Goal: Communication & Community: Answer question/provide support

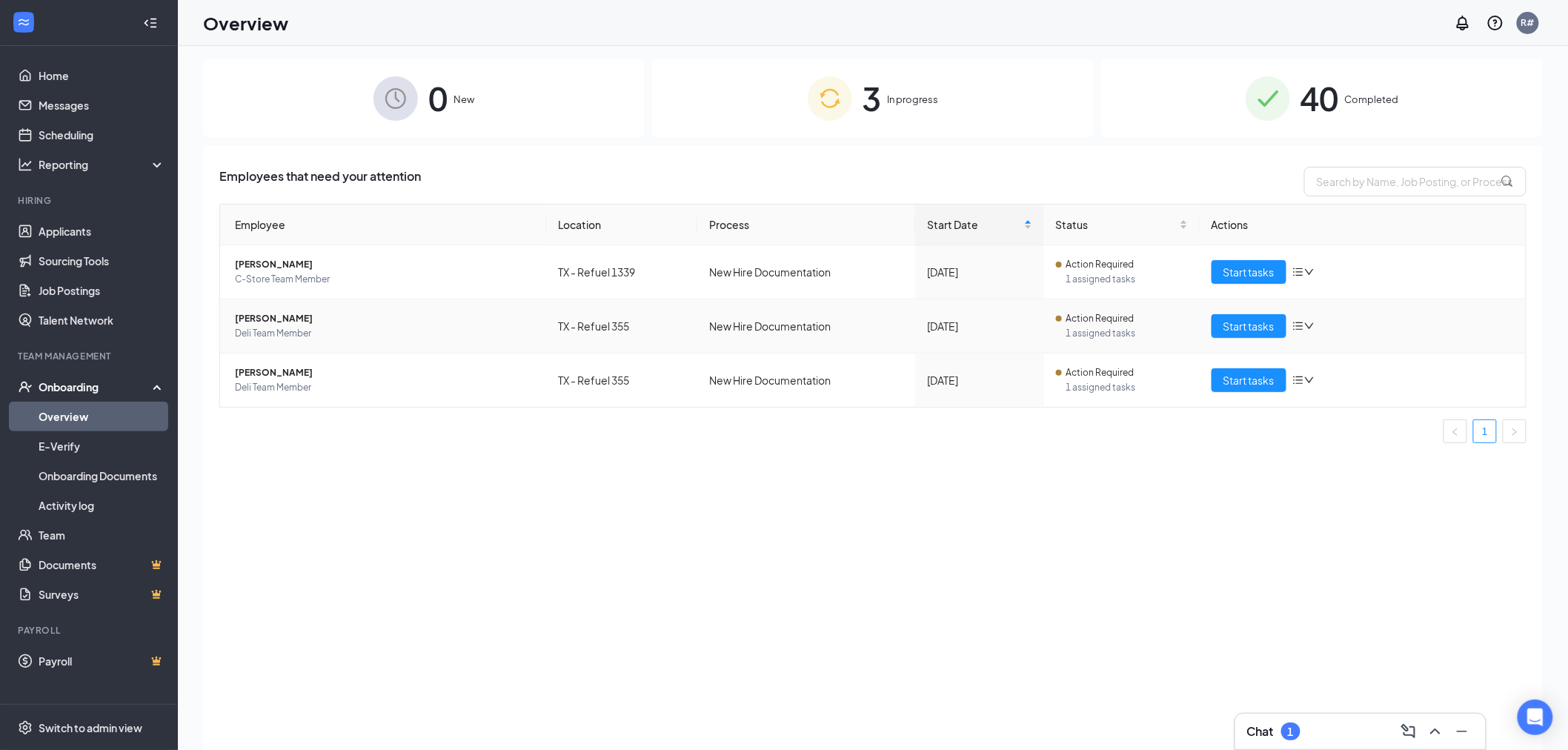
scroll to position [4, 0]
click at [1265, 269] on span "Start tasks" at bounding box center [1249, 272] width 51 height 16
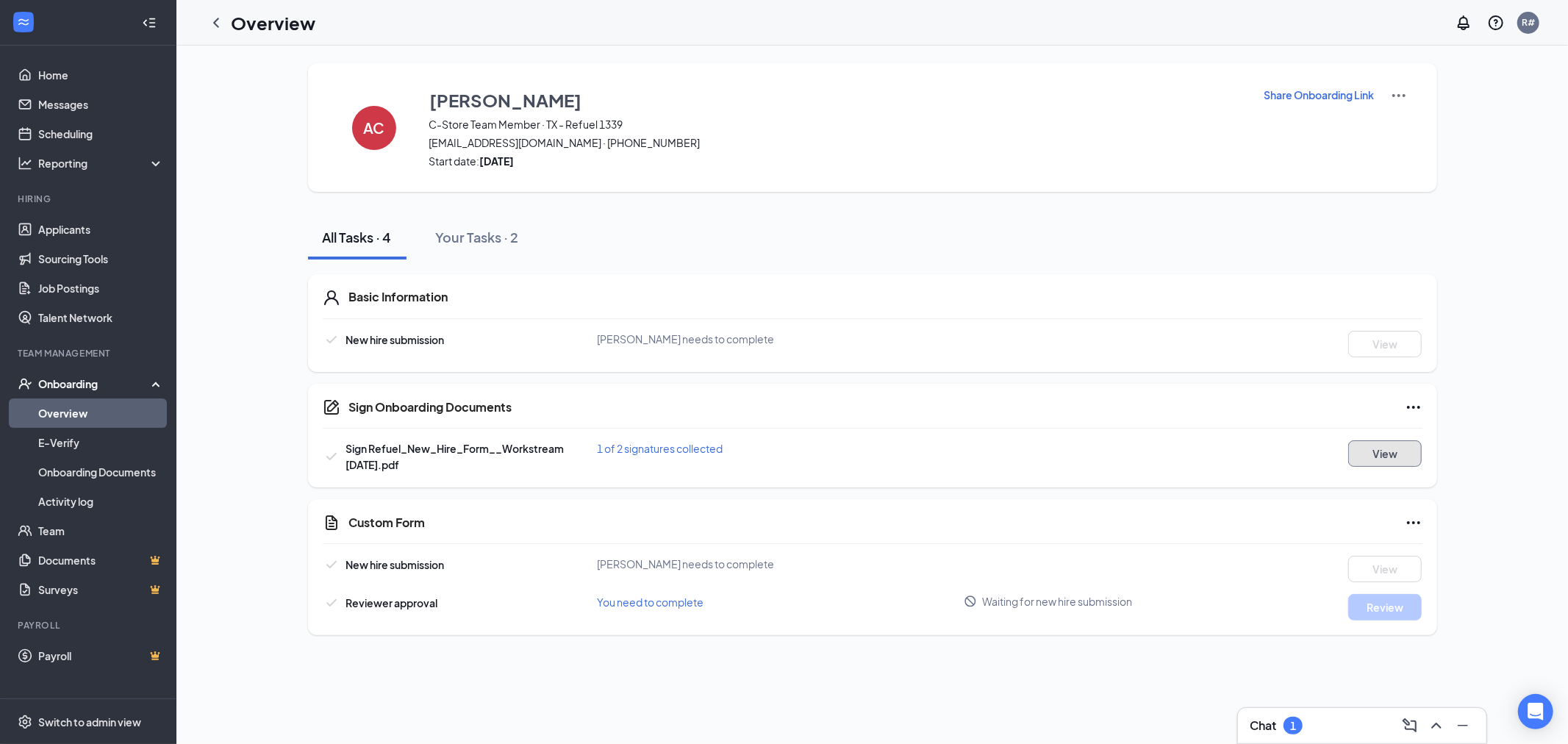
click at [1390, 454] on button "View" at bounding box center [1385, 453] width 74 height 26
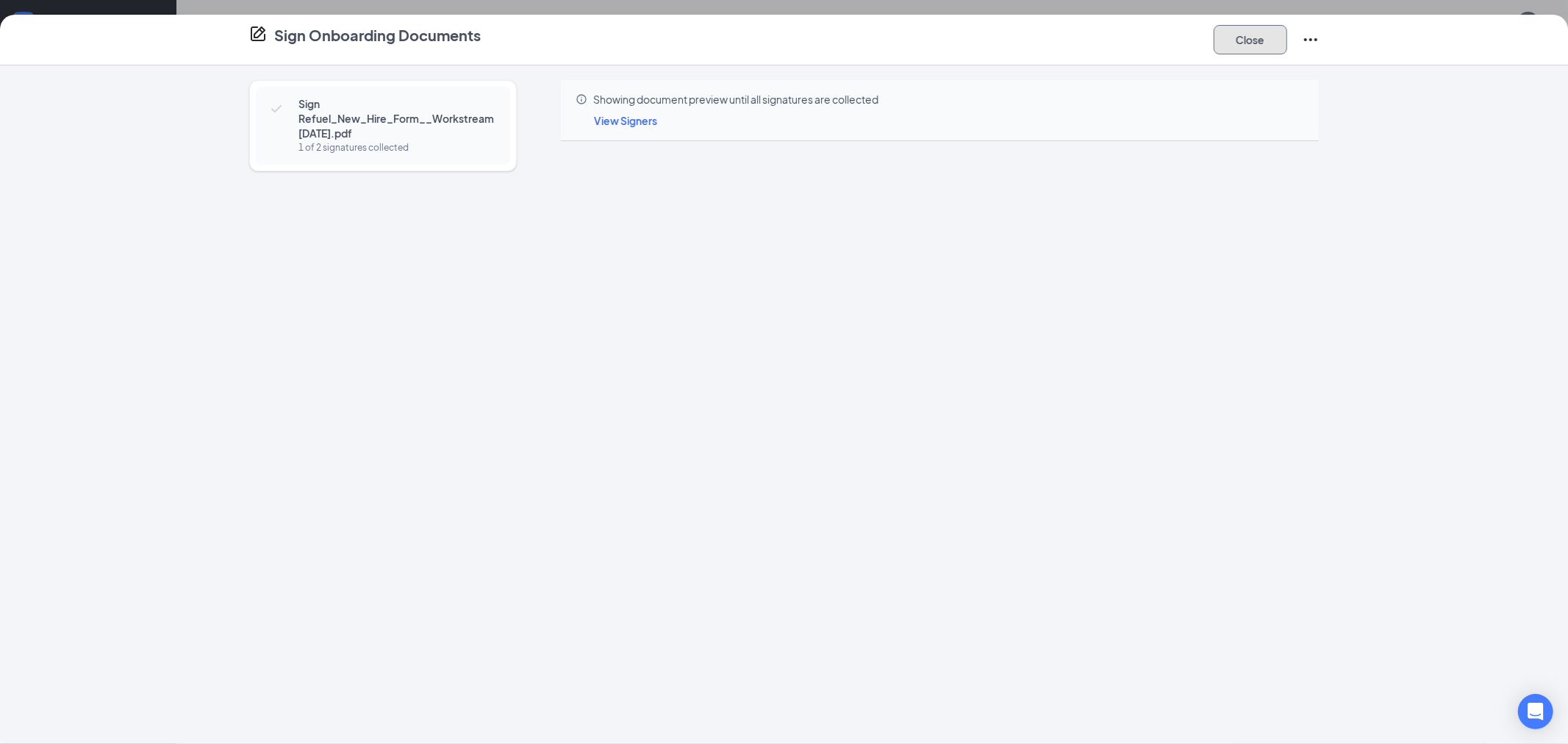
click at [1248, 34] on button "Close" at bounding box center [1250, 40] width 74 height 30
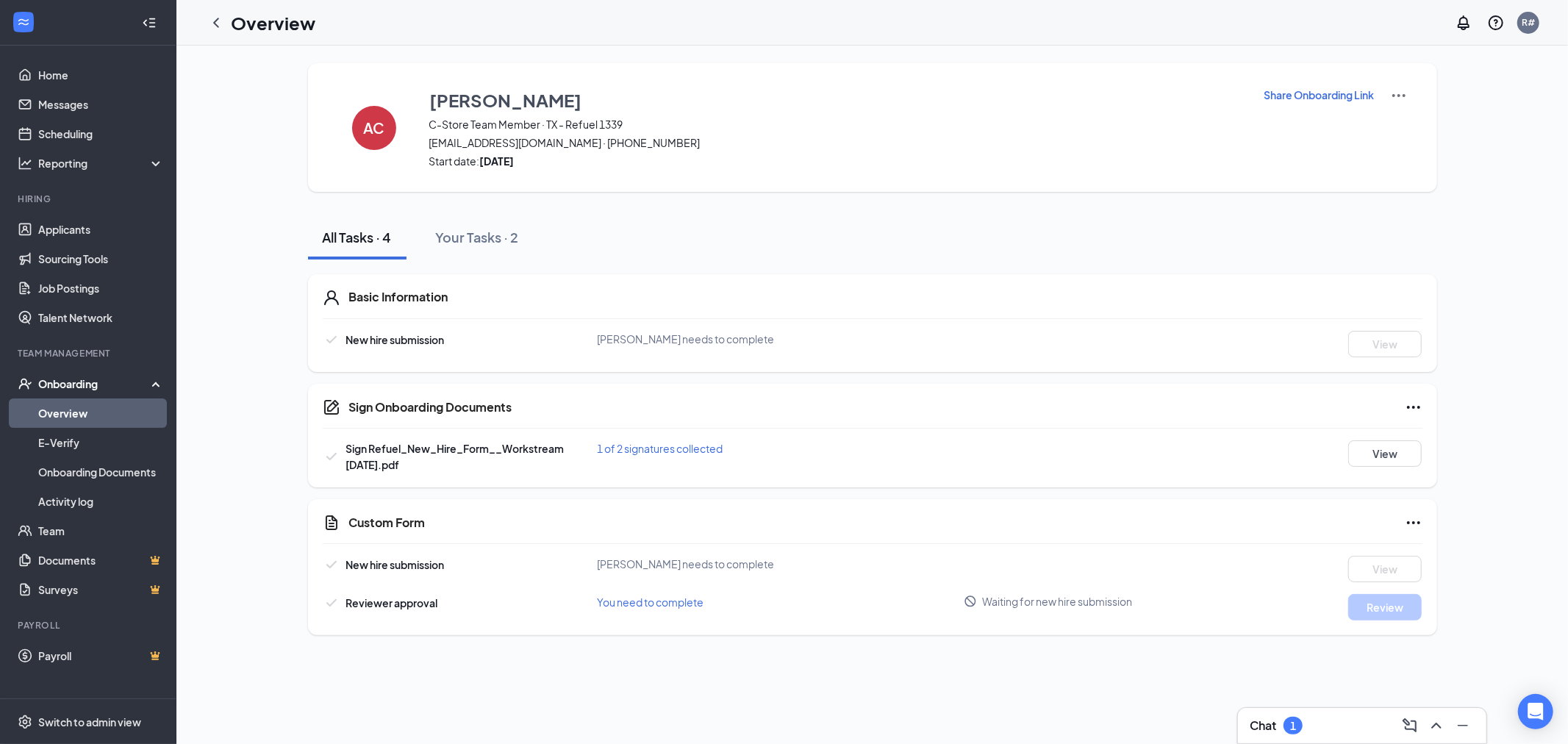
click at [61, 412] on link "Overview" at bounding box center [101, 413] width 126 height 30
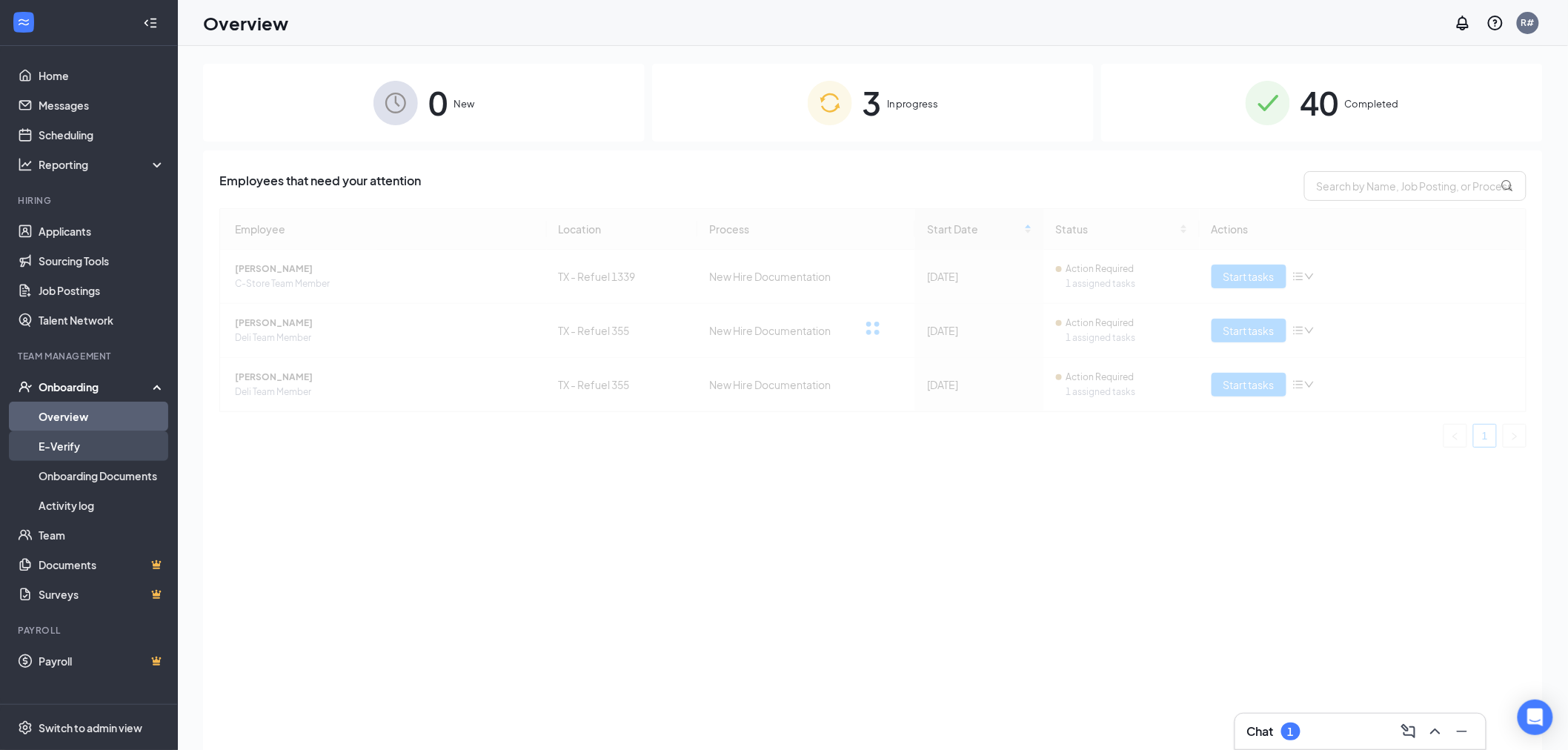
click at [54, 447] on link "E-Verify" at bounding box center [101, 446] width 127 height 30
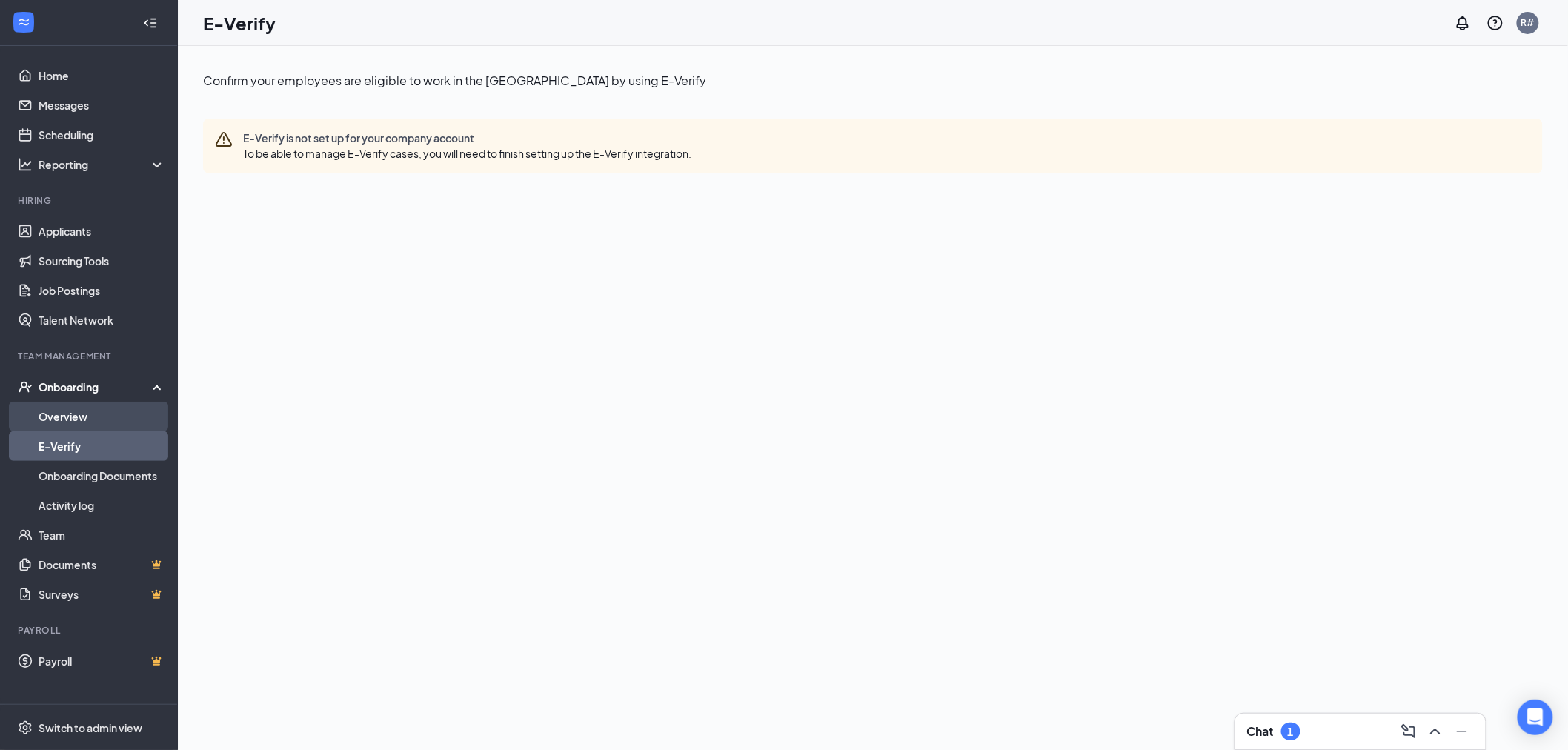
click at [67, 412] on link "Overview" at bounding box center [101, 416] width 127 height 30
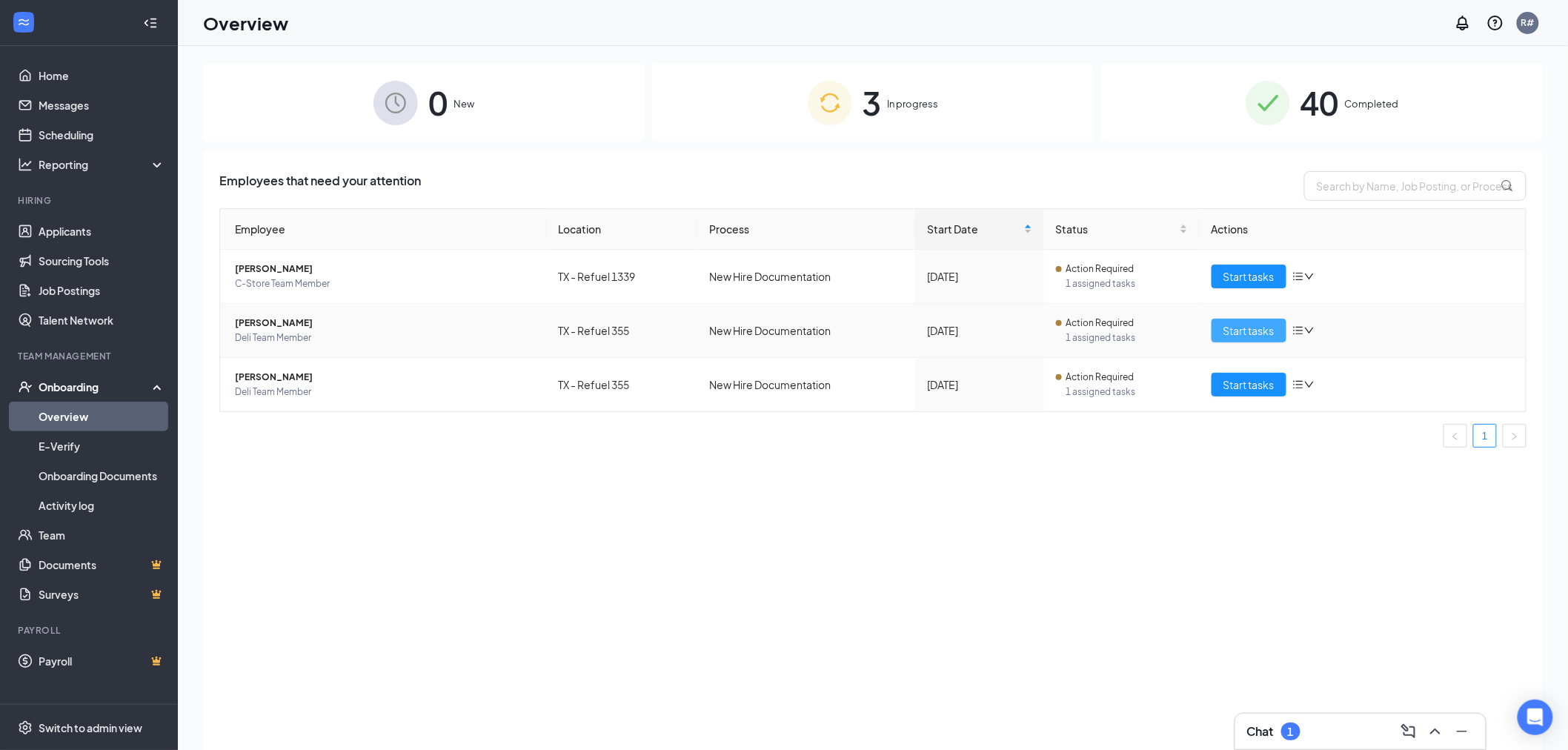
click at [1248, 329] on span "Start tasks" at bounding box center [1249, 330] width 51 height 16
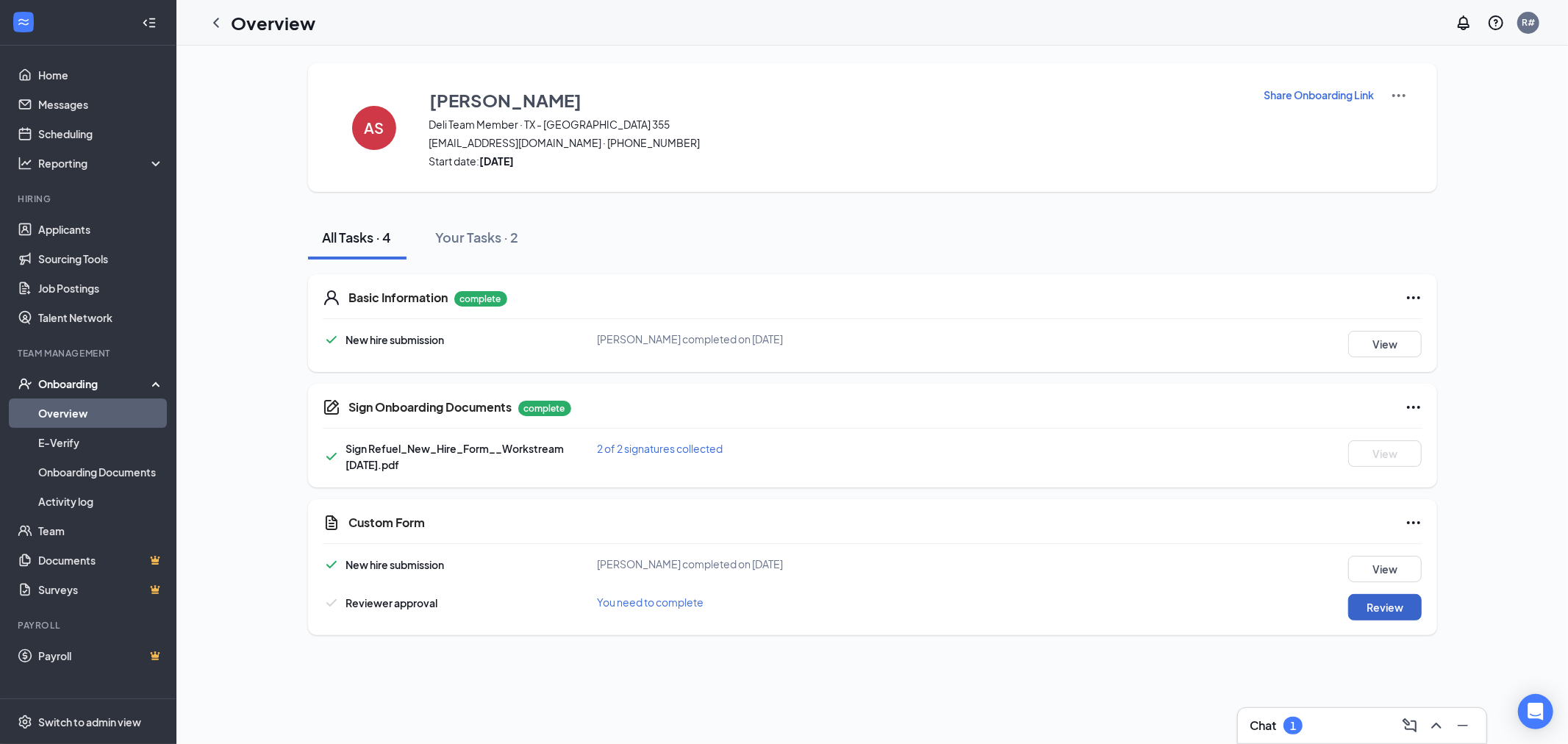
click at [1387, 614] on button "Review" at bounding box center [1385, 607] width 74 height 26
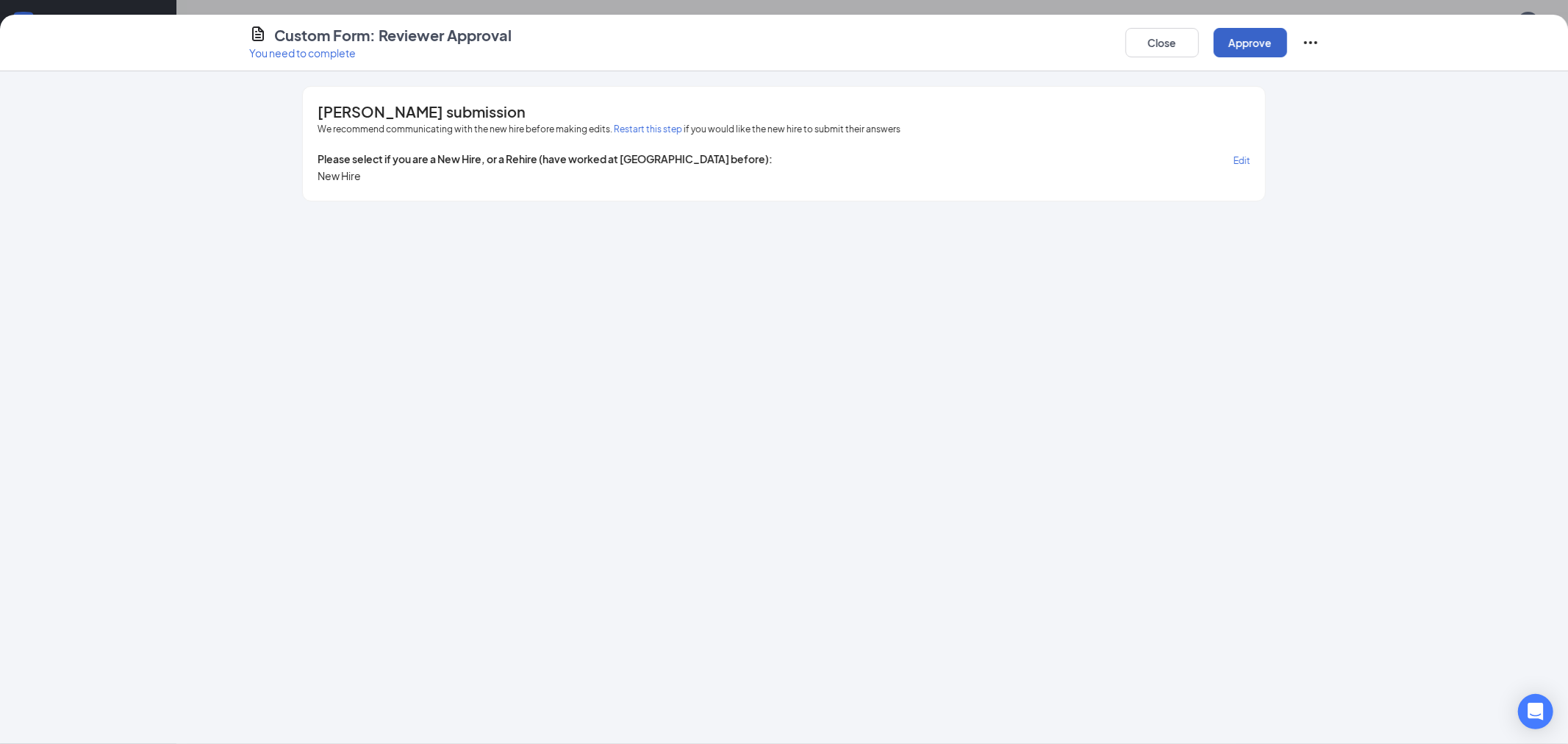
click at [1253, 45] on button "Approve" at bounding box center [1250, 42] width 74 height 30
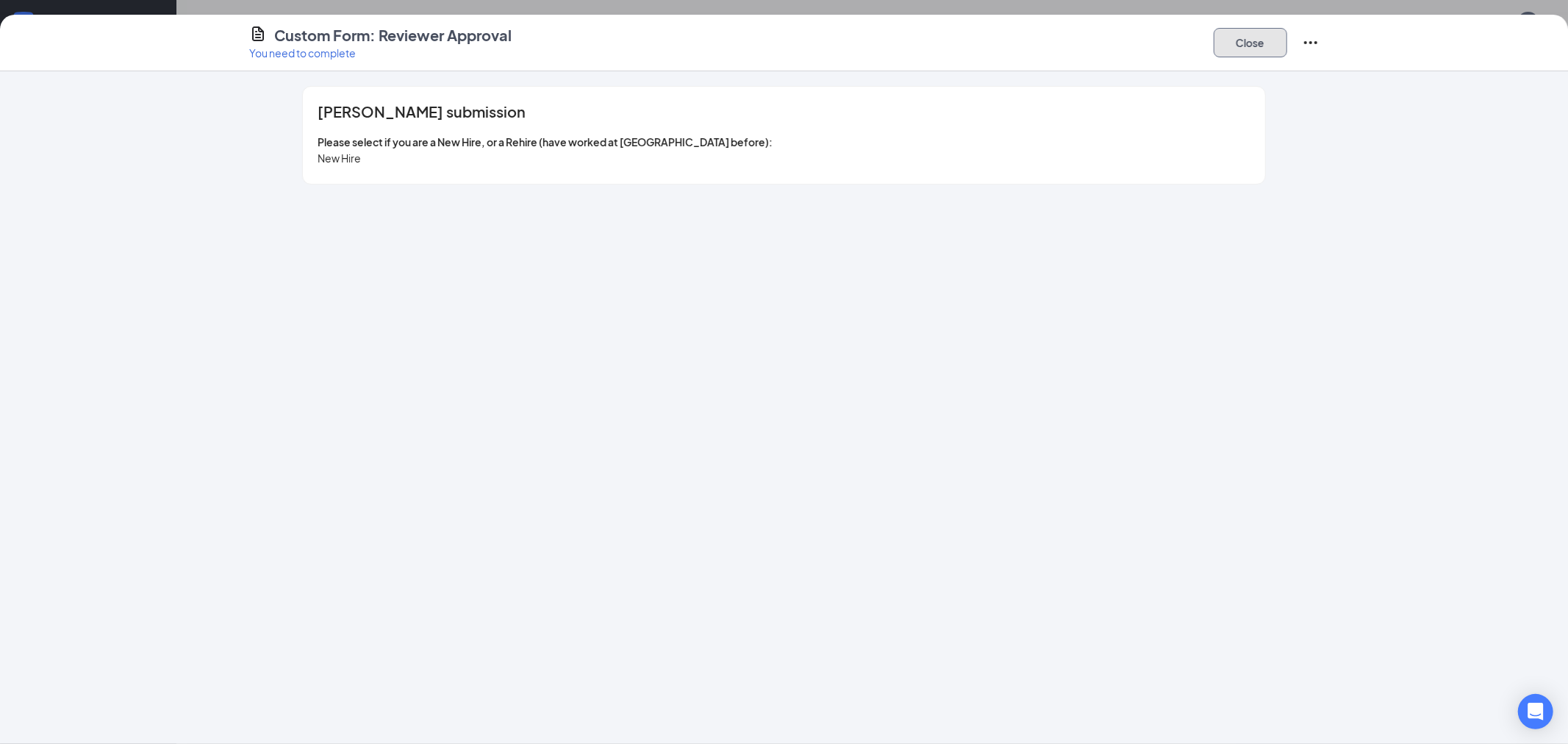
click at [1253, 45] on button "Close" at bounding box center [1250, 42] width 74 height 30
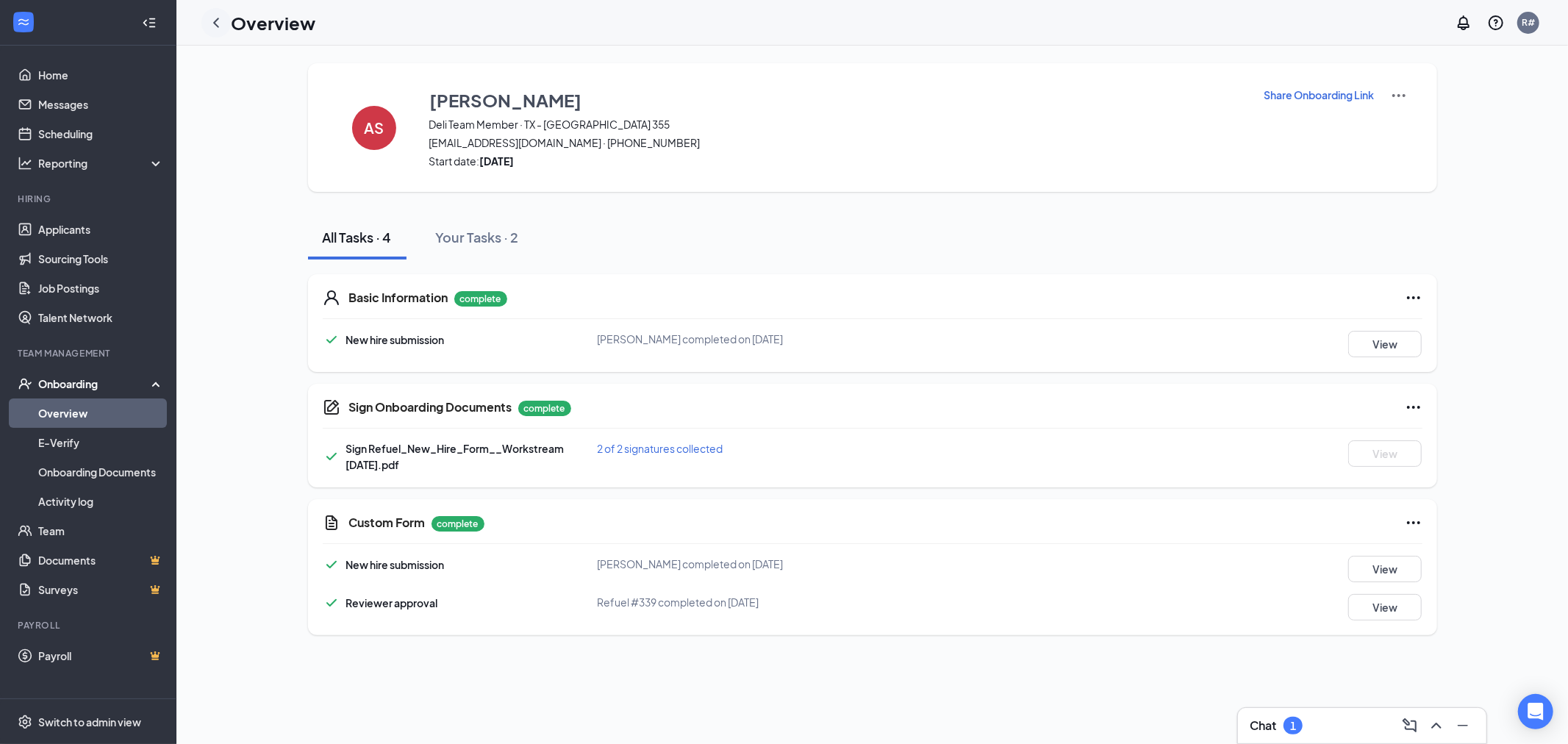
click at [224, 23] on icon "ChevronLeft" at bounding box center [216, 23] width 18 height 18
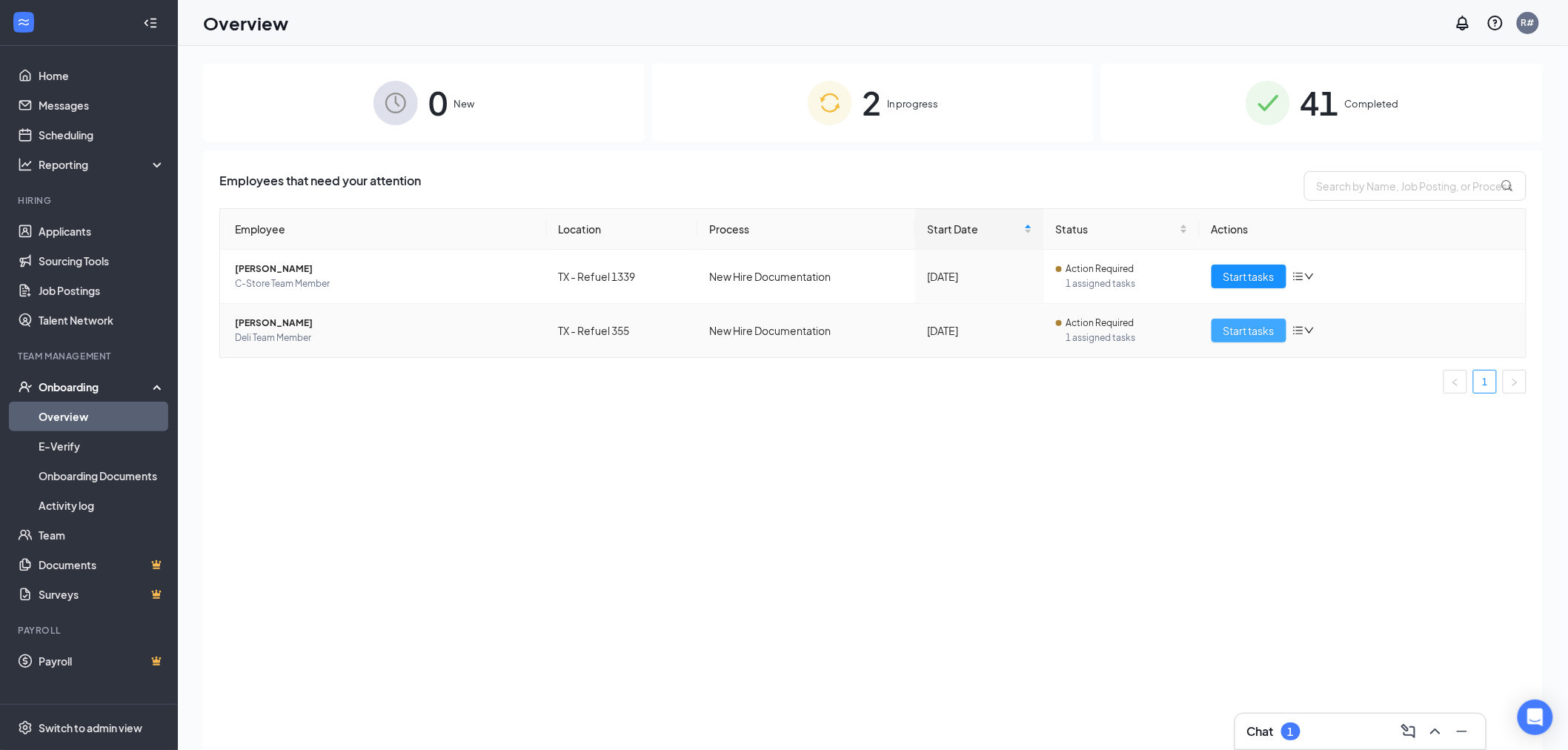
click at [1251, 332] on span "Start tasks" at bounding box center [1249, 330] width 51 height 16
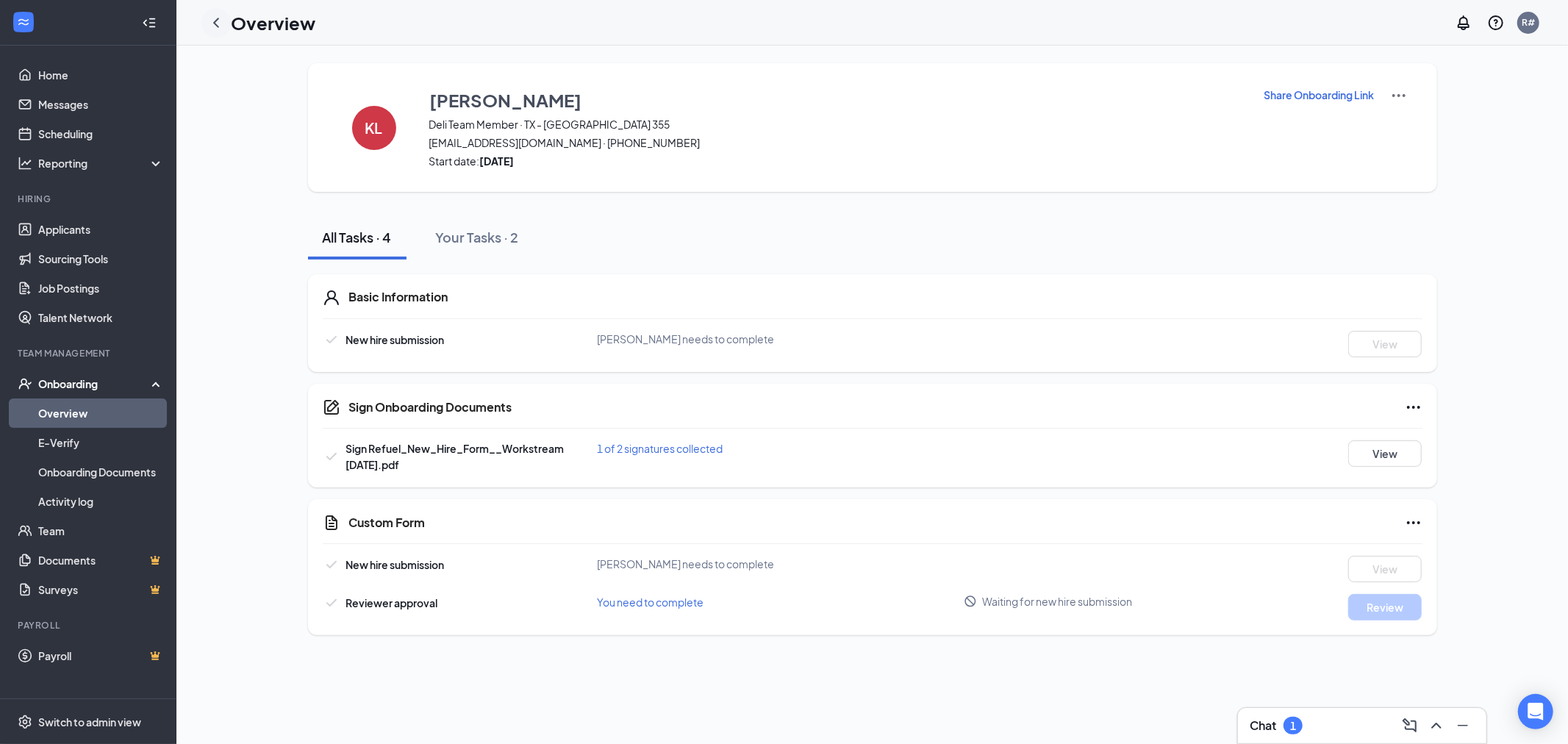
click at [222, 19] on icon "ChevronLeft" at bounding box center [216, 23] width 18 height 18
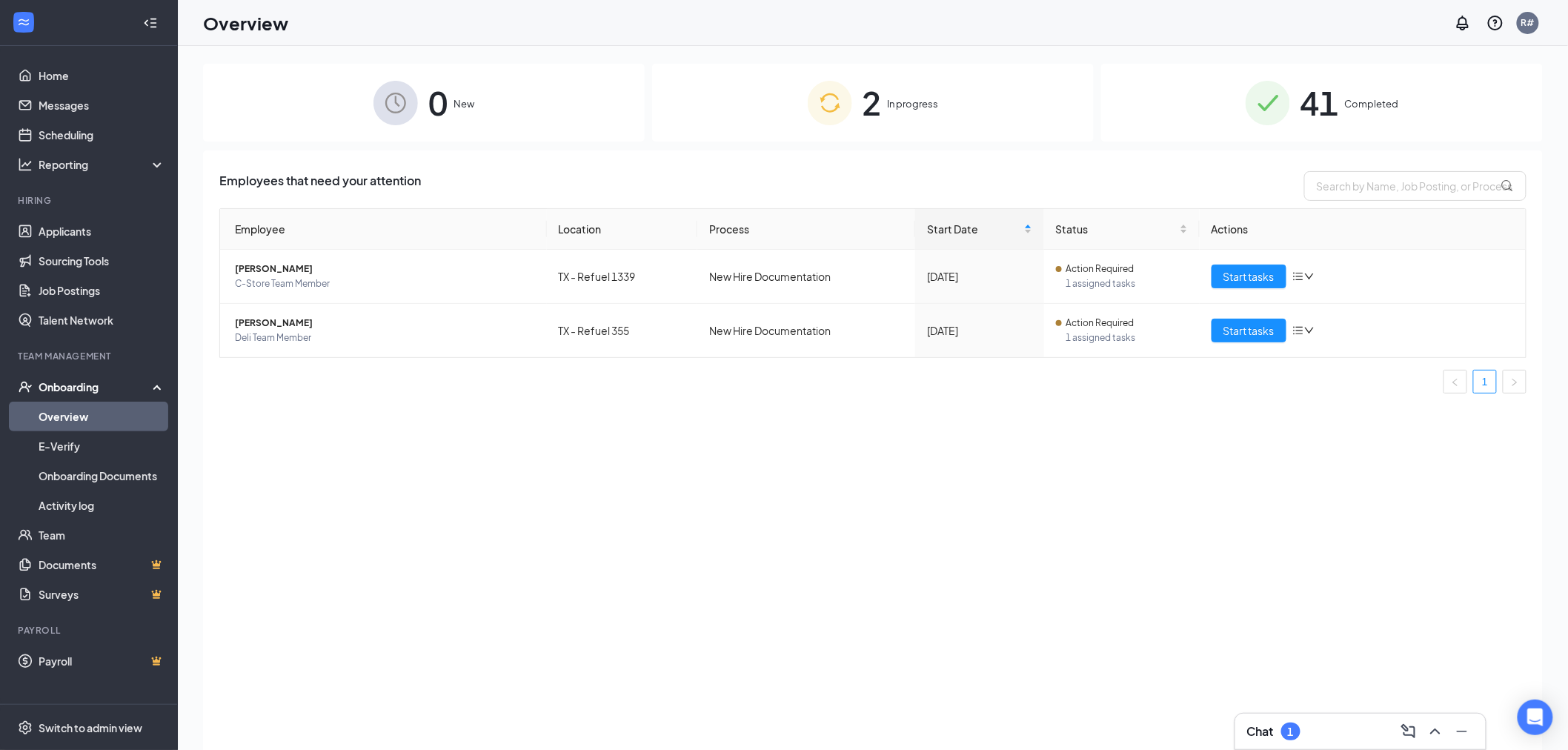
click at [908, 100] on span "In progress" at bounding box center [914, 103] width 51 height 14
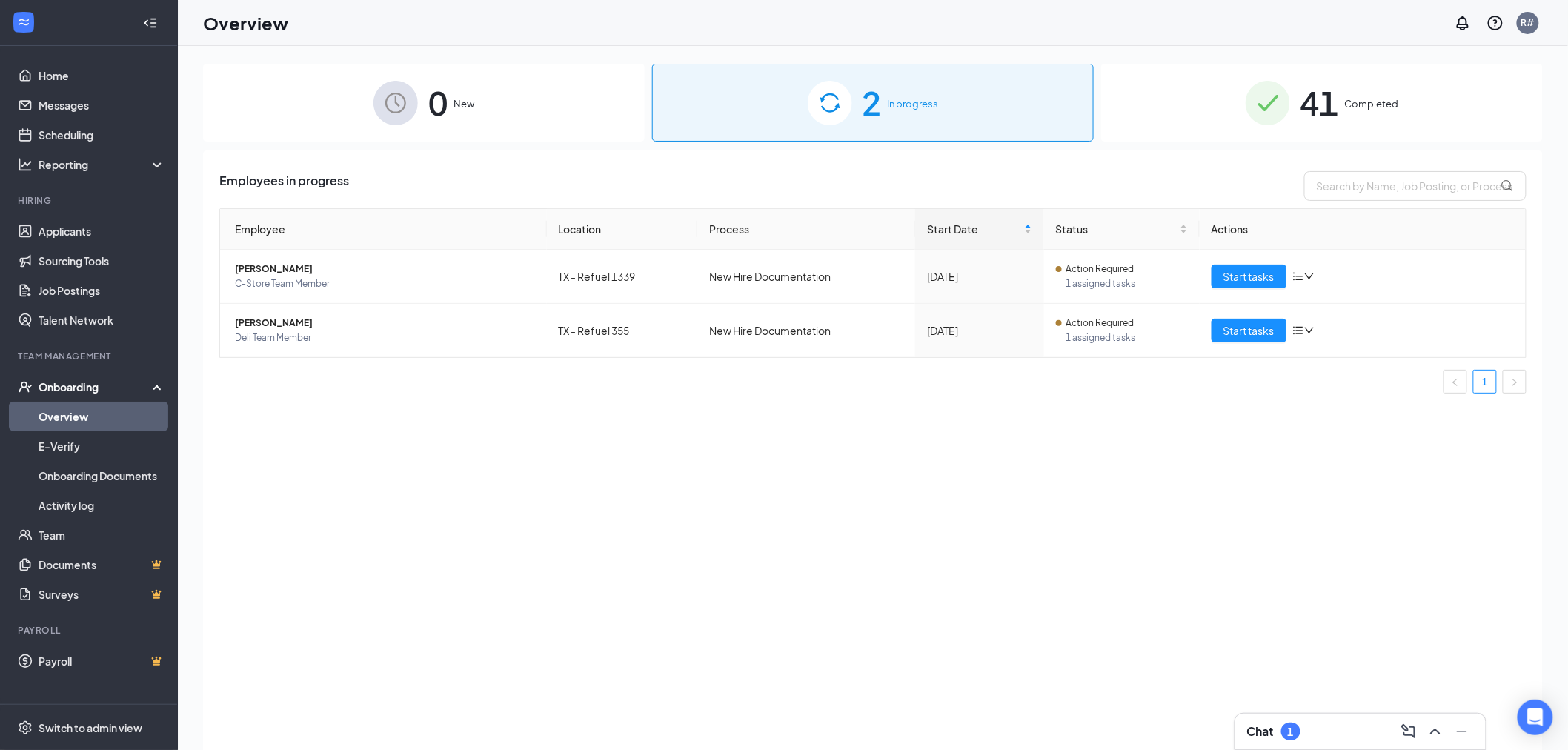
click at [70, 417] on link "Overview" at bounding box center [101, 416] width 127 height 30
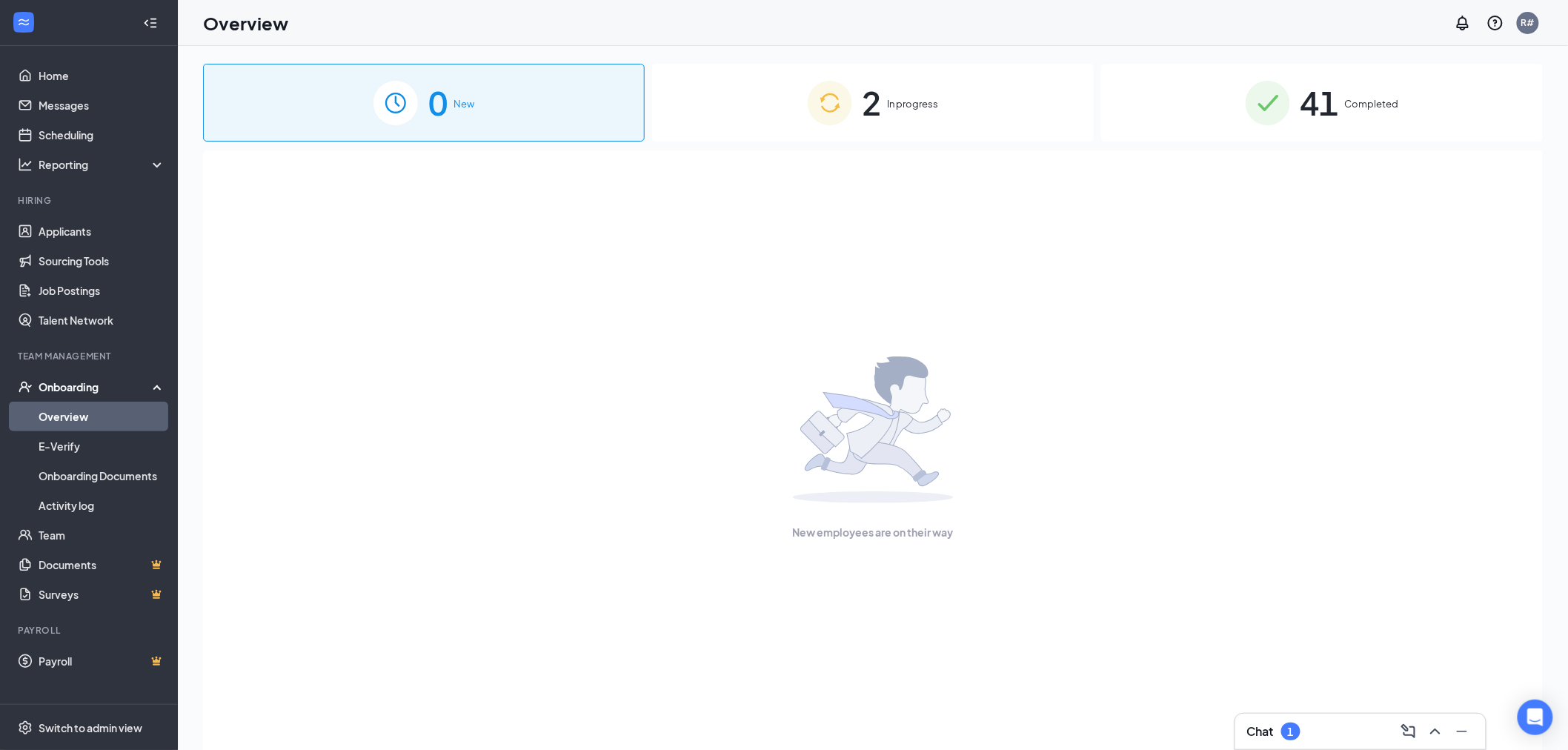
click at [915, 89] on div "2 In progress" at bounding box center [873, 102] width 441 height 78
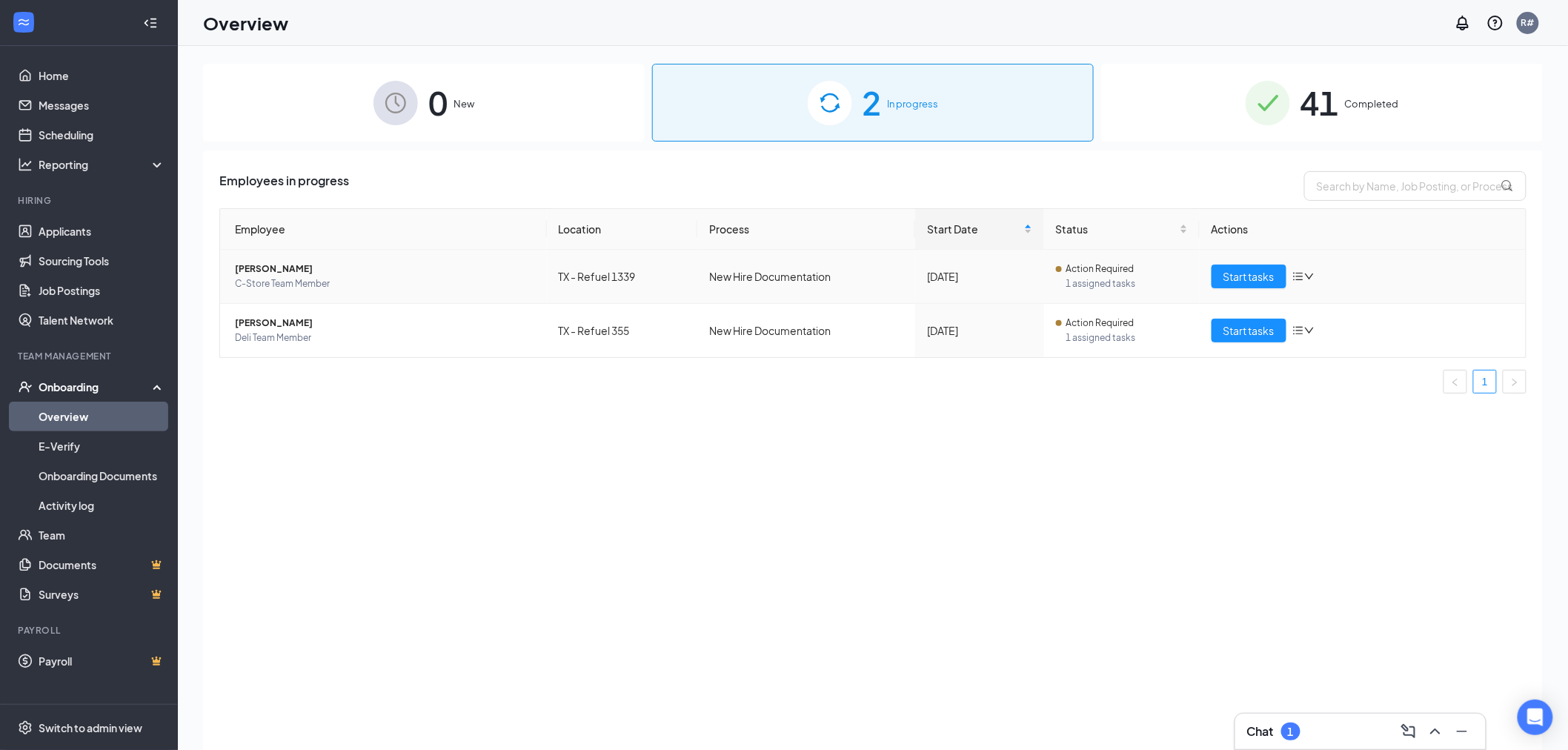
click at [1311, 277] on icon "down" at bounding box center [1309, 276] width 9 height 6
click at [1043, 457] on div "Employees in progress Employee Location Process Start Date Status Actions [PERS…" at bounding box center [873, 469] width 1340 height 637
click at [45, 104] on link "Messages" at bounding box center [101, 105] width 127 height 30
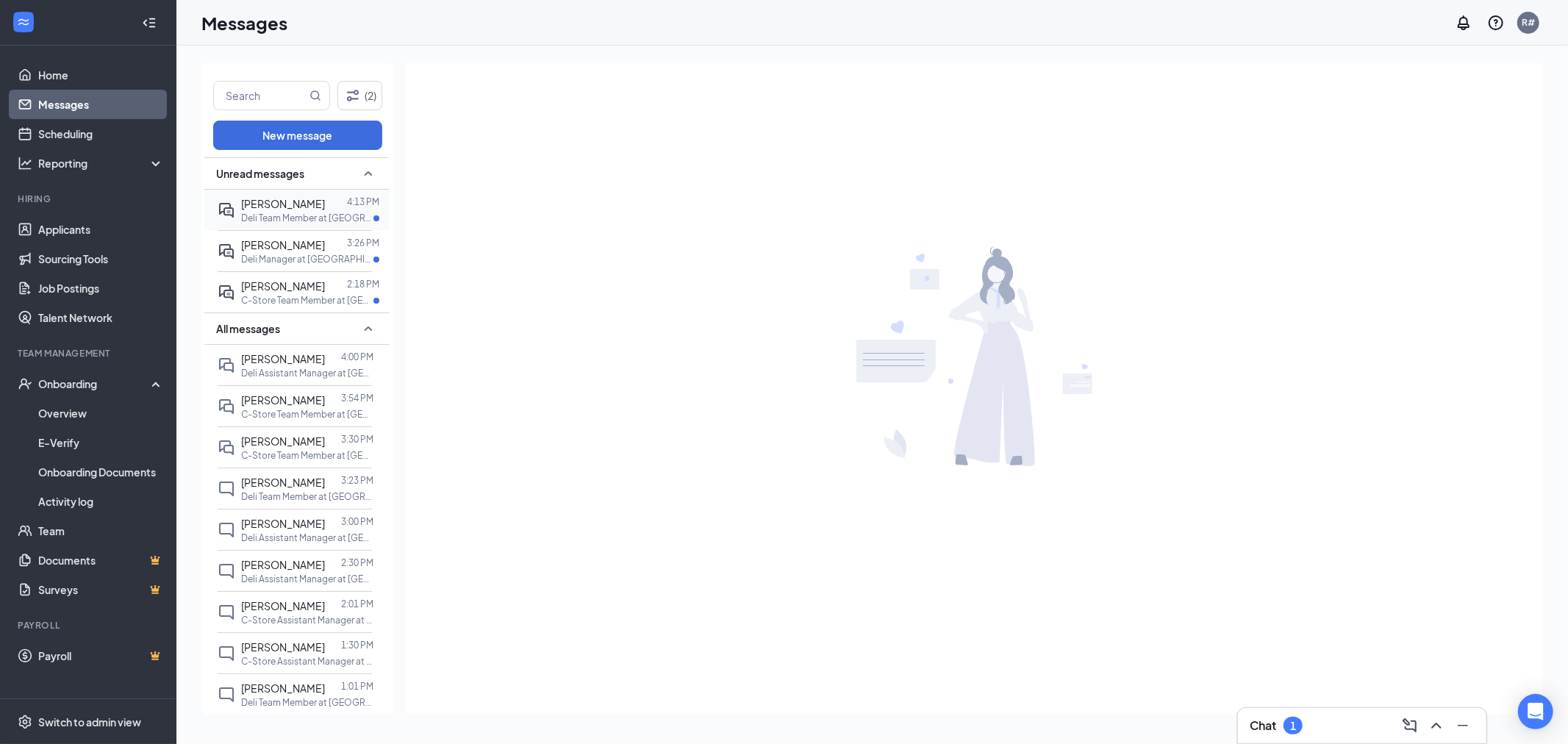
click at [325, 207] on div at bounding box center [336, 203] width 22 height 16
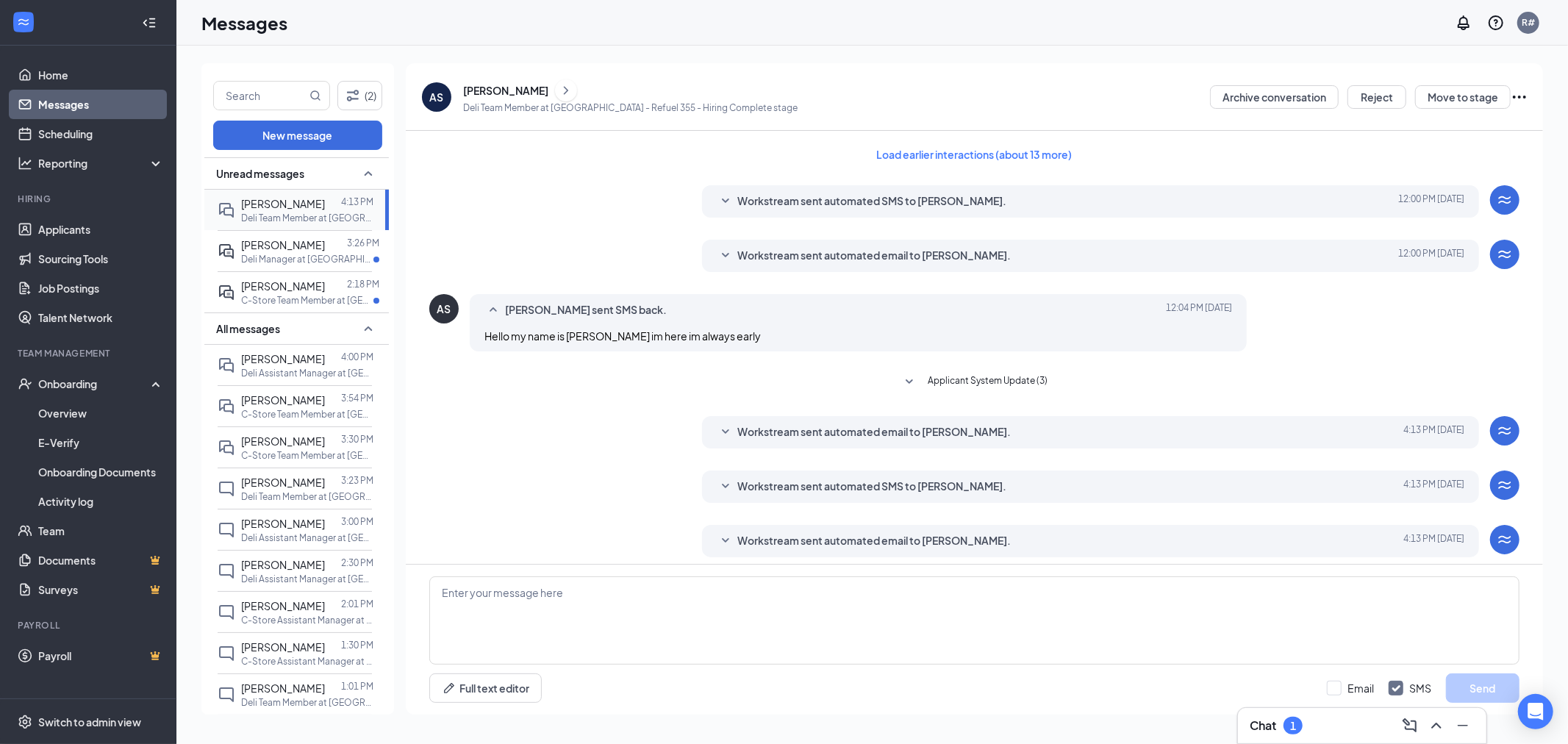
scroll to position [63, 0]
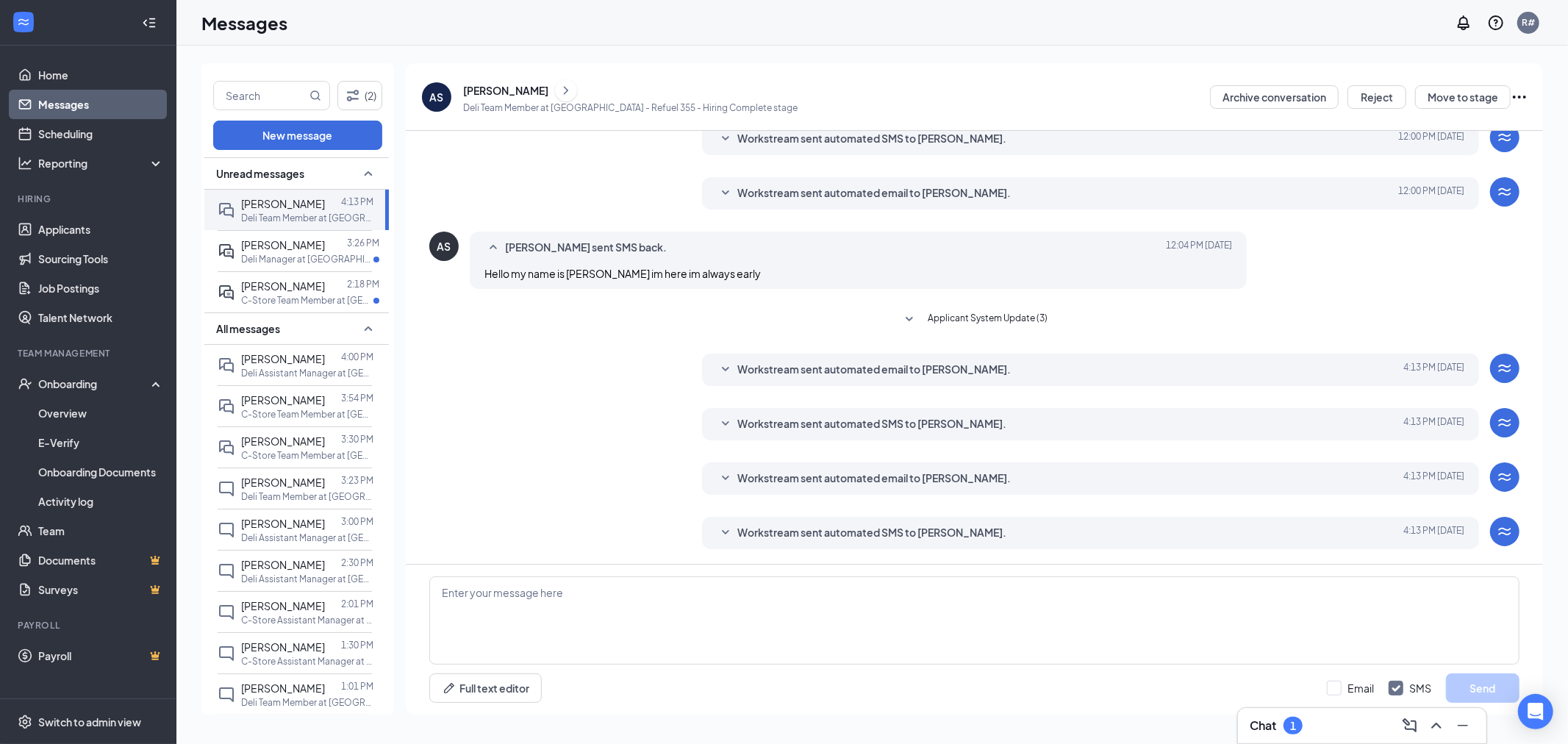
click at [742, 538] on span "Workstream sent automated SMS to [PERSON_NAME]." at bounding box center [871, 533] width 269 height 18
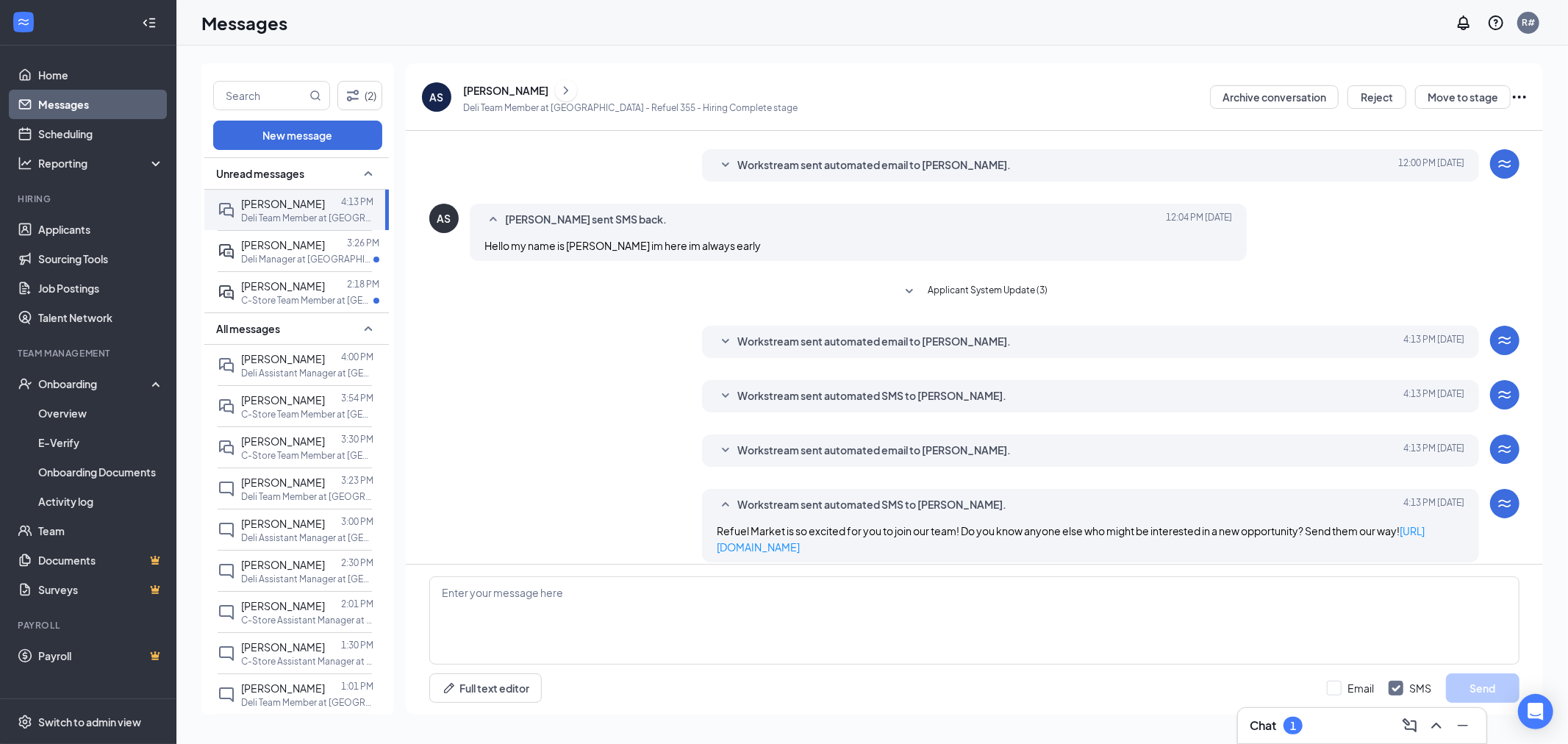
scroll to position [104, 0]
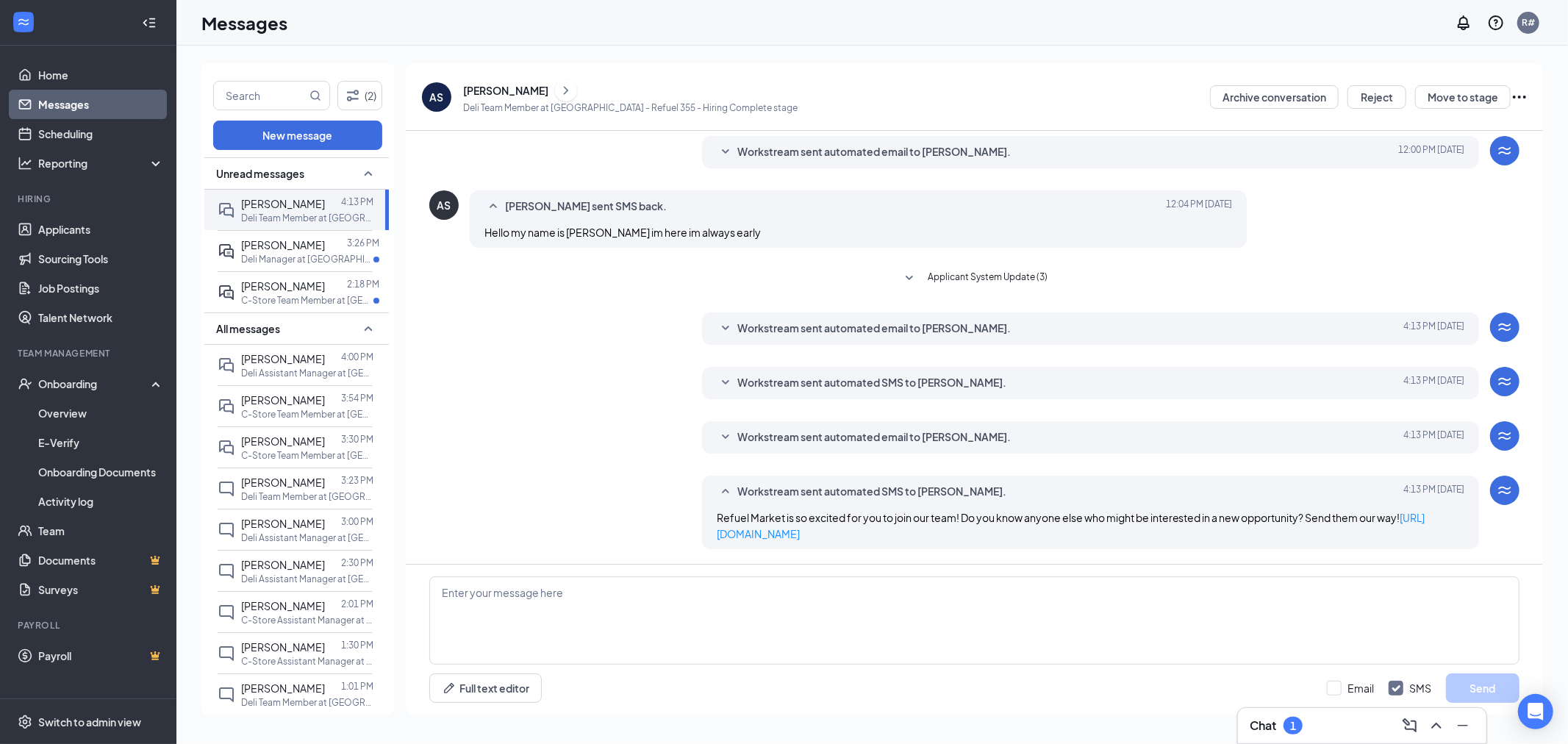
click at [718, 436] on icon "SmallChevronDown" at bounding box center [725, 437] width 18 height 18
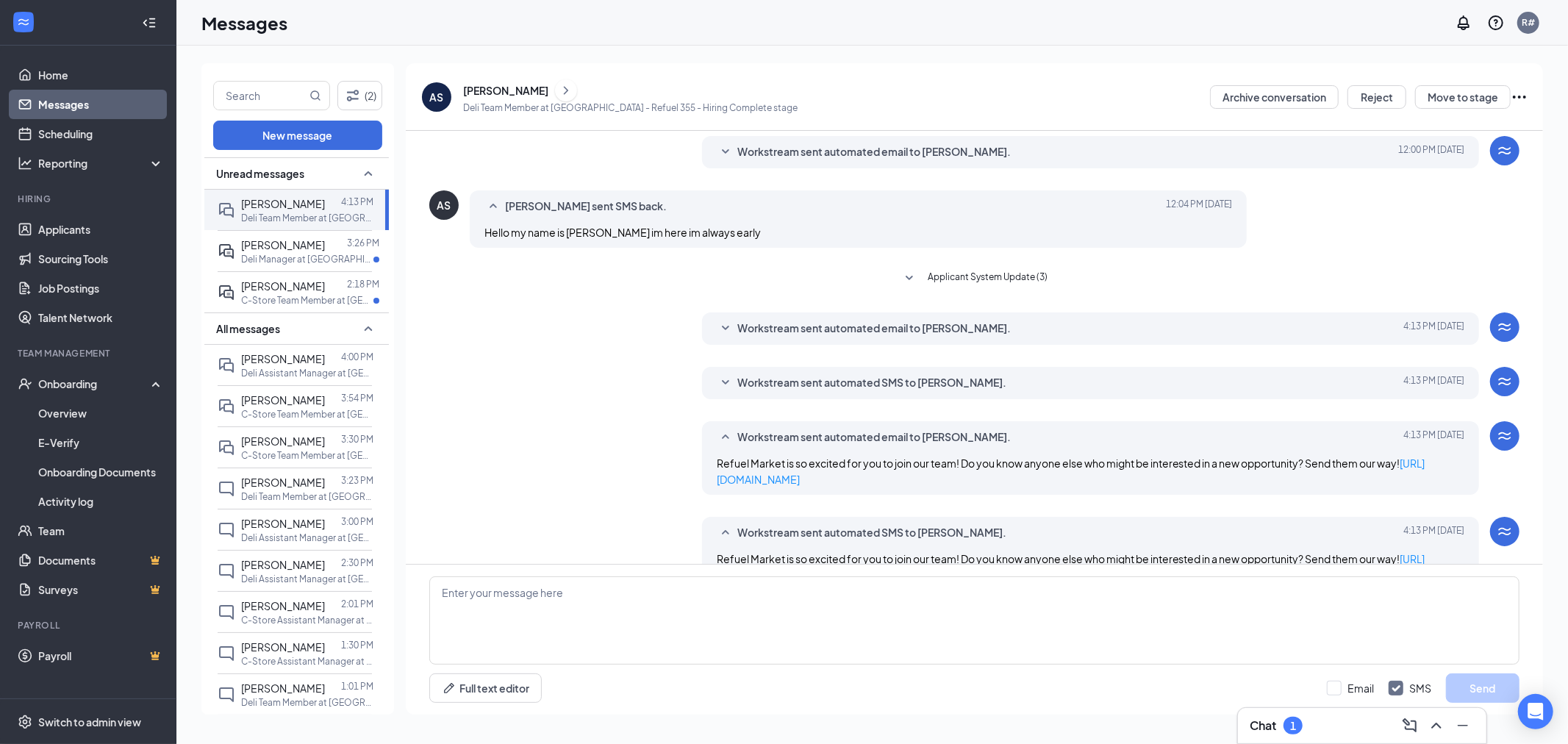
scroll to position [144, 0]
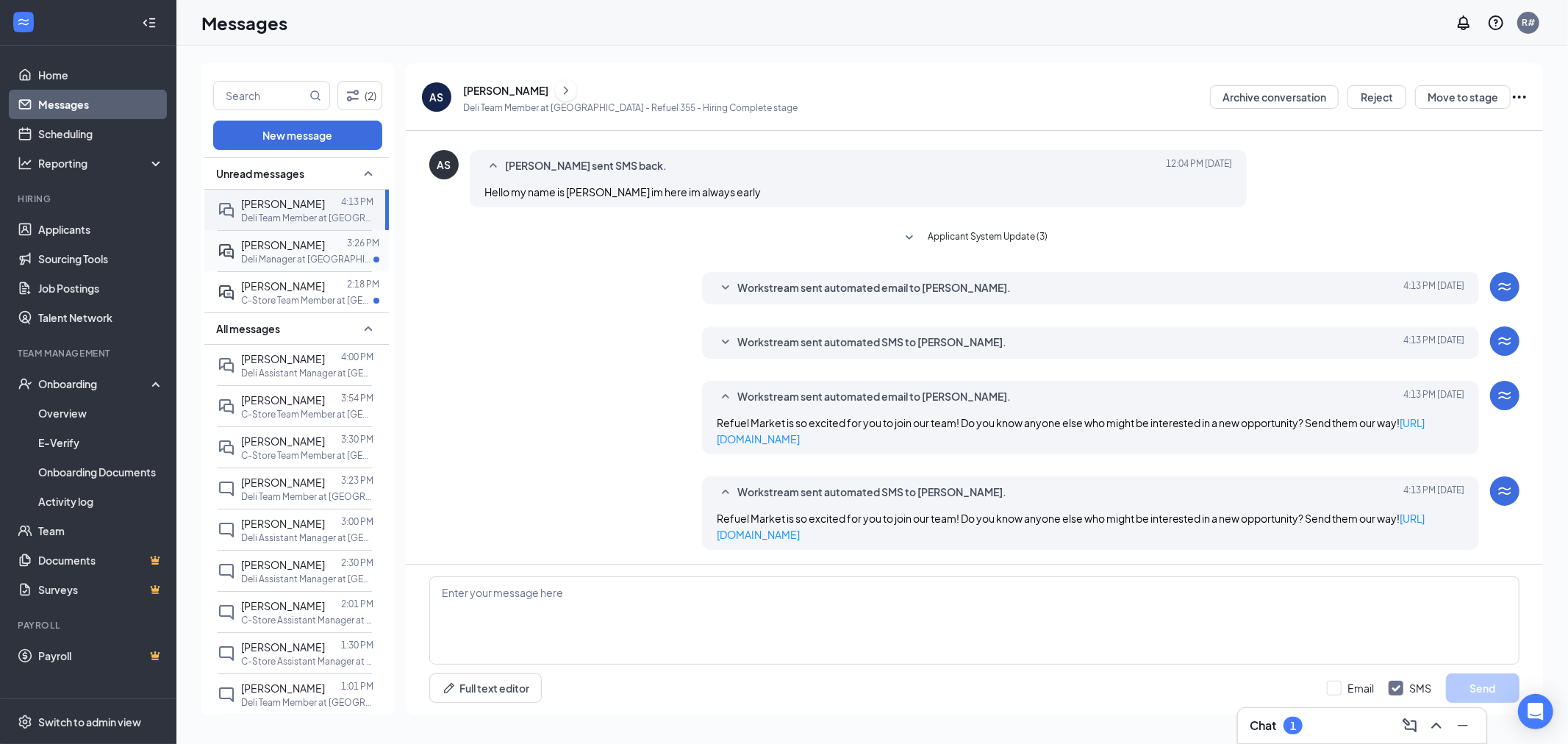
click at [245, 252] on div "[PERSON_NAME]" at bounding box center [282, 244] width 84 height 16
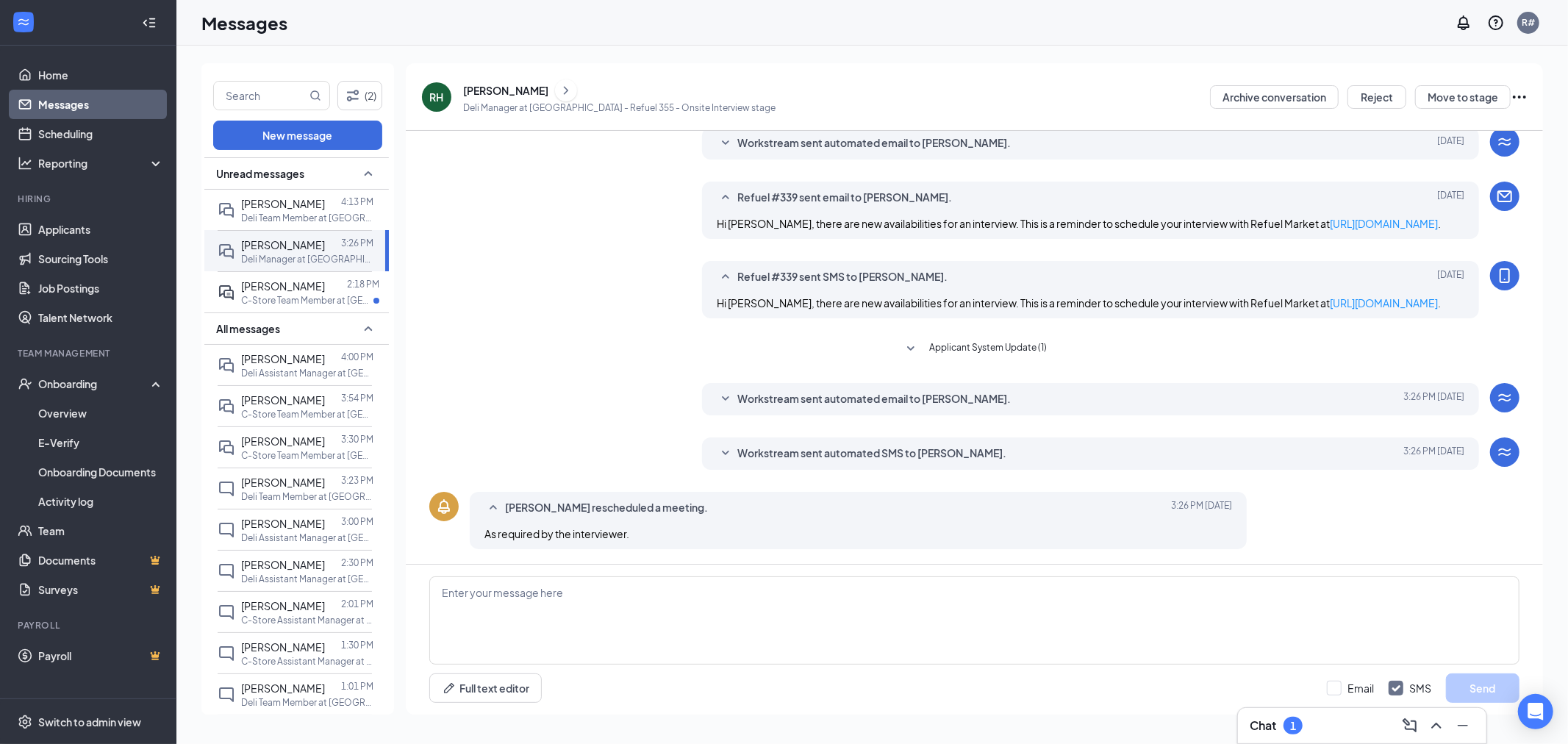
scroll to position [298, 0]
click at [722, 452] on icon "SmallChevronDown" at bounding box center [725, 452] width 8 height 4
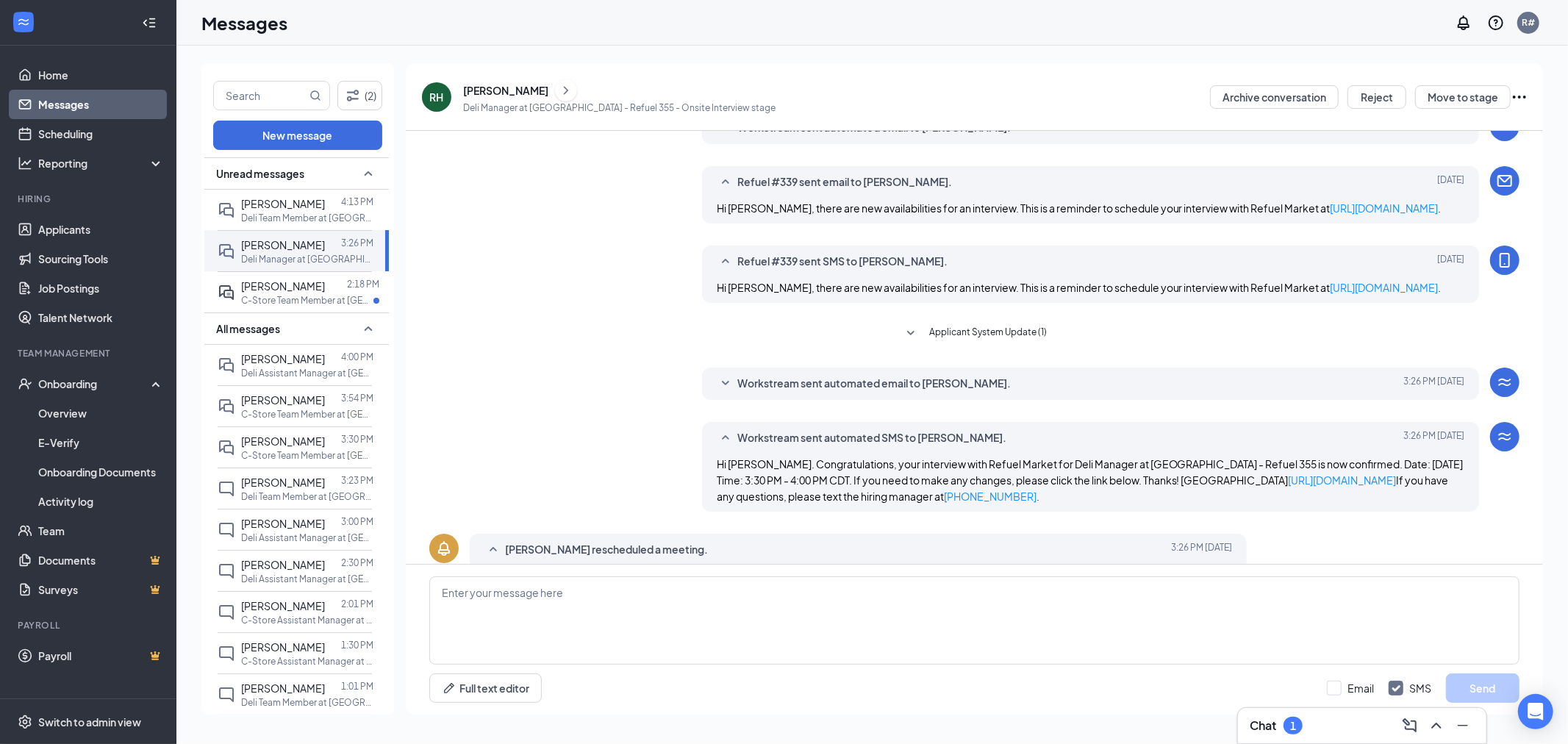
scroll to position [356, 0]
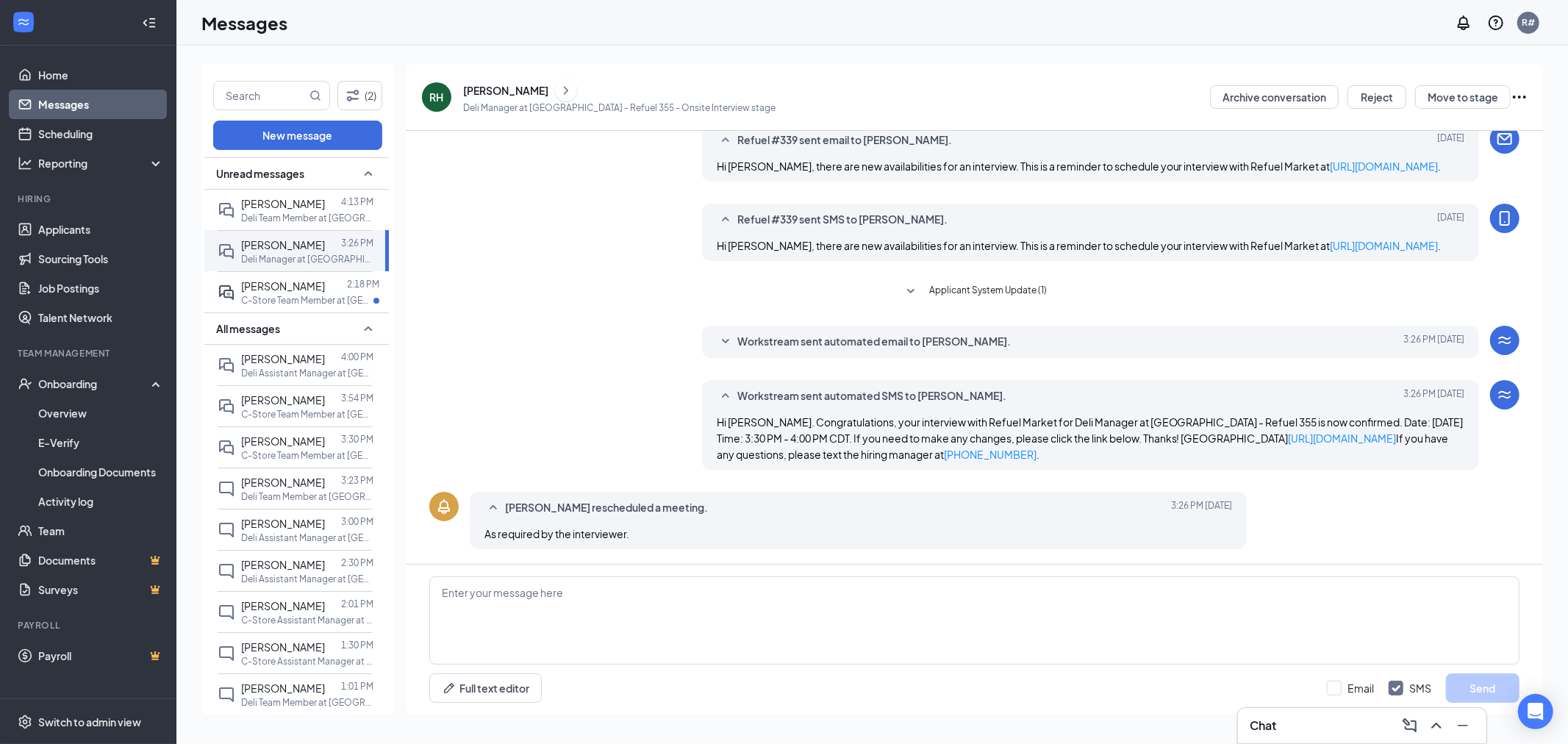
click at [726, 340] on icon "SmallChevronDown" at bounding box center [725, 342] width 18 height 18
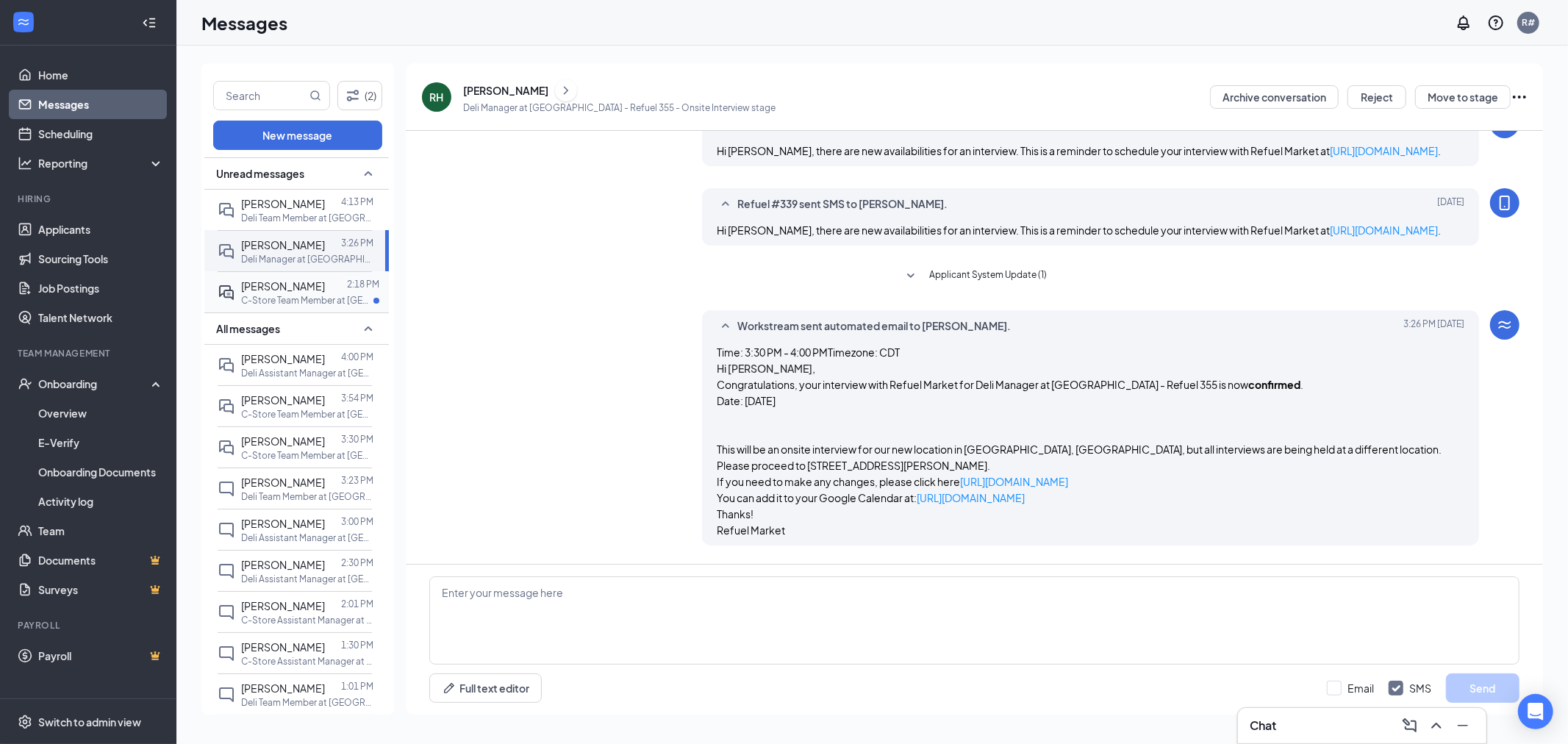
click at [268, 294] on div "[PERSON_NAME]" at bounding box center [282, 286] width 84 height 16
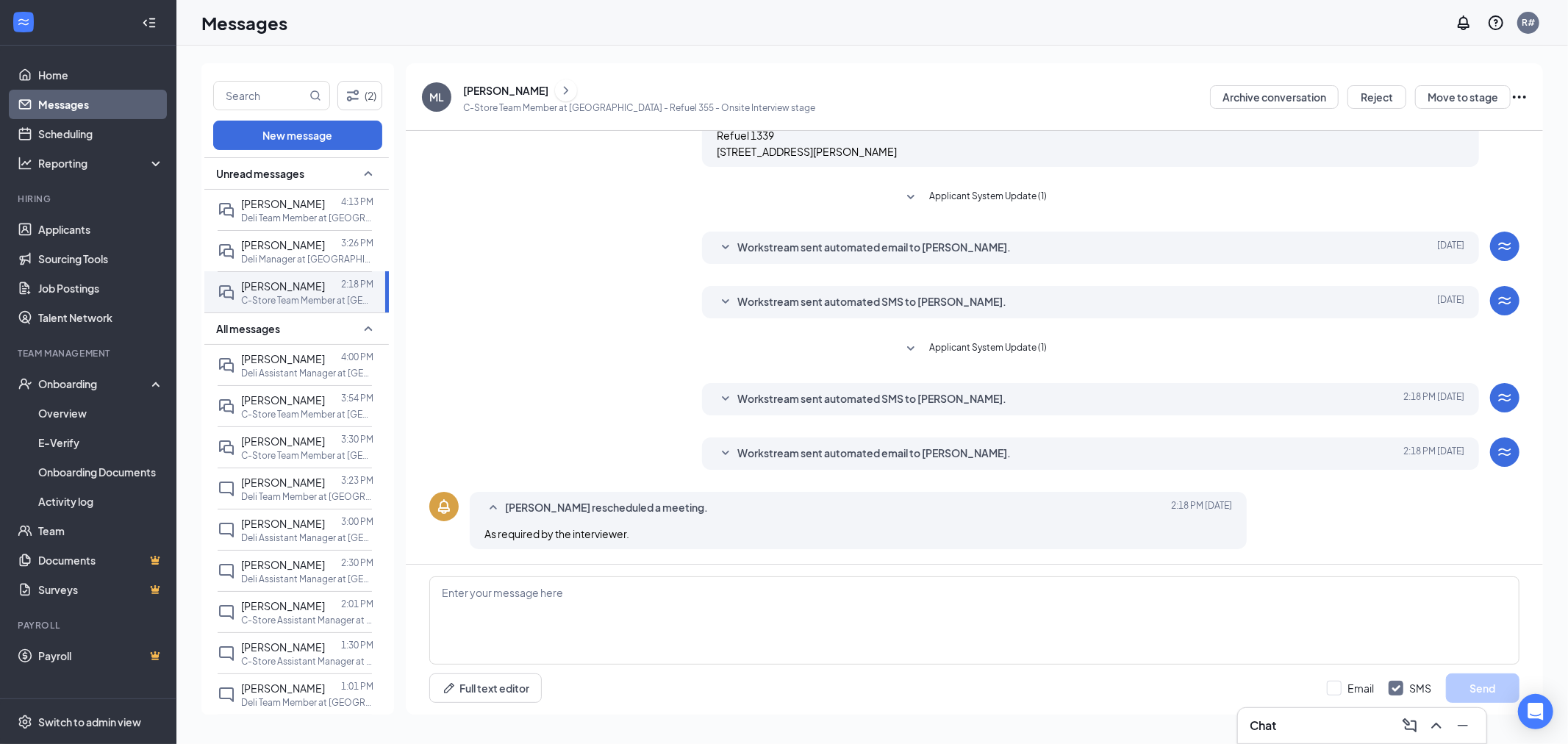
scroll to position [249, 0]
click at [724, 449] on icon "SmallChevronDown" at bounding box center [725, 453] width 18 height 18
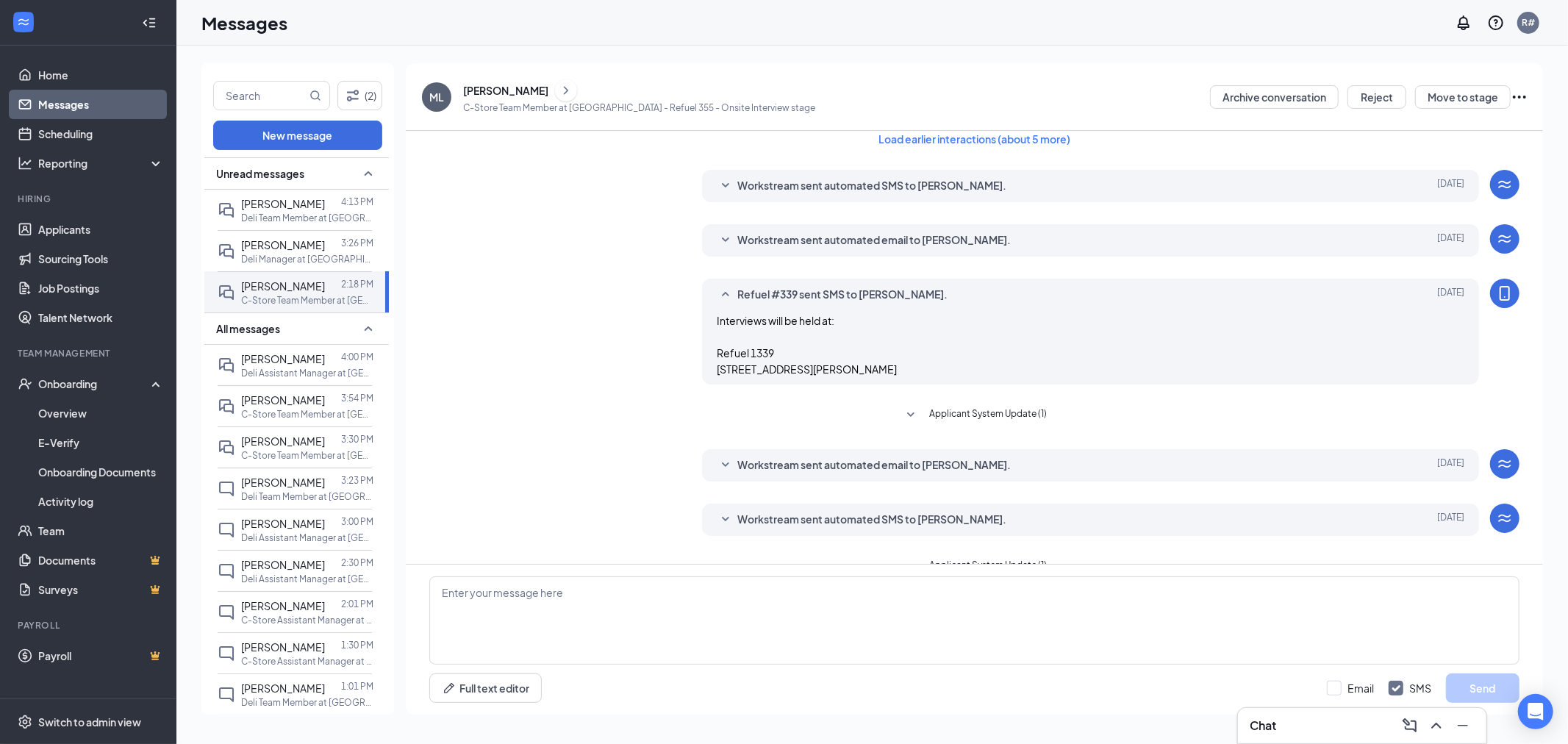
scroll to position [0, 0]
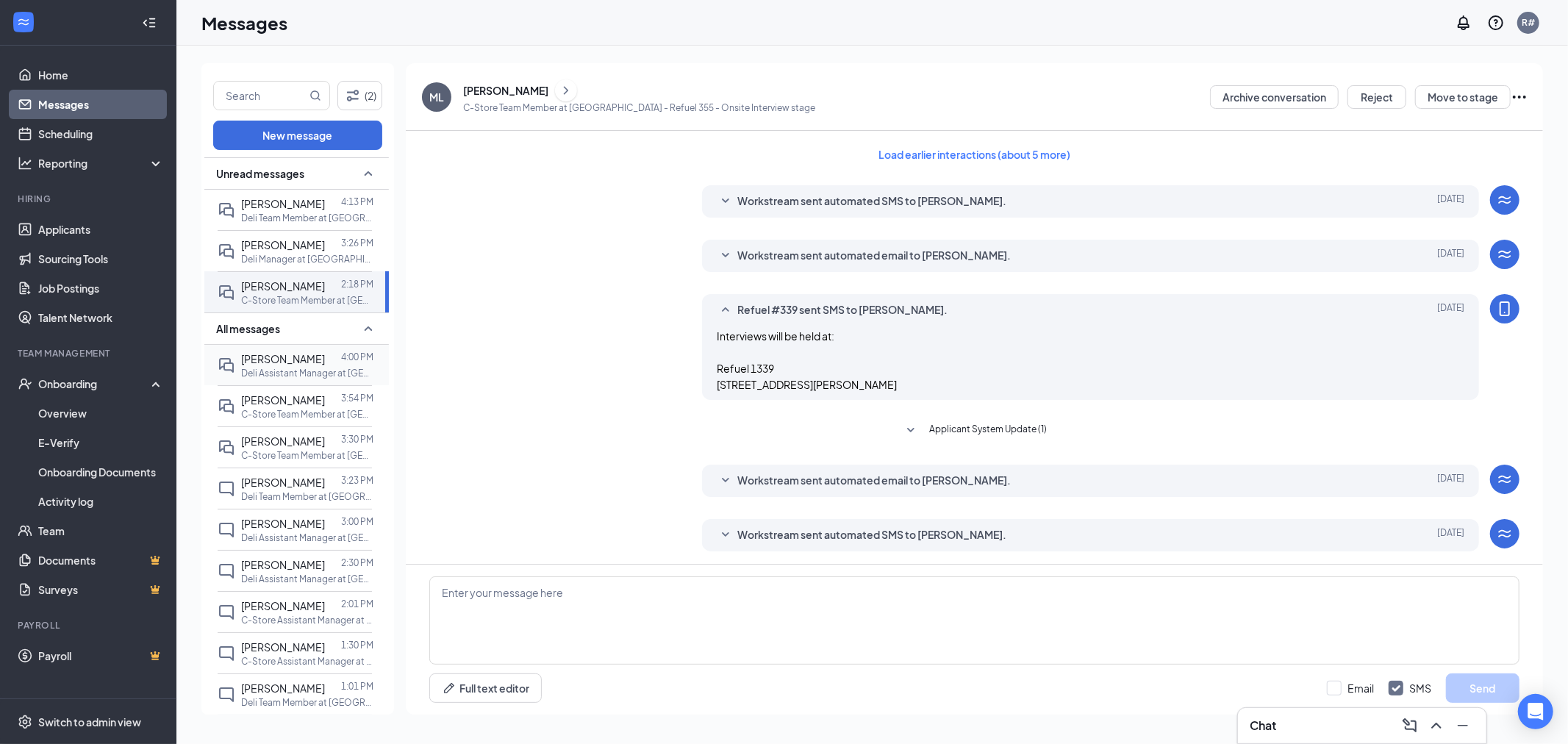
click at [265, 380] on p "Deli Assistant Manager at [GEOGRAPHIC_DATA] - Refuel 355" at bounding box center [307, 373] width 133 height 13
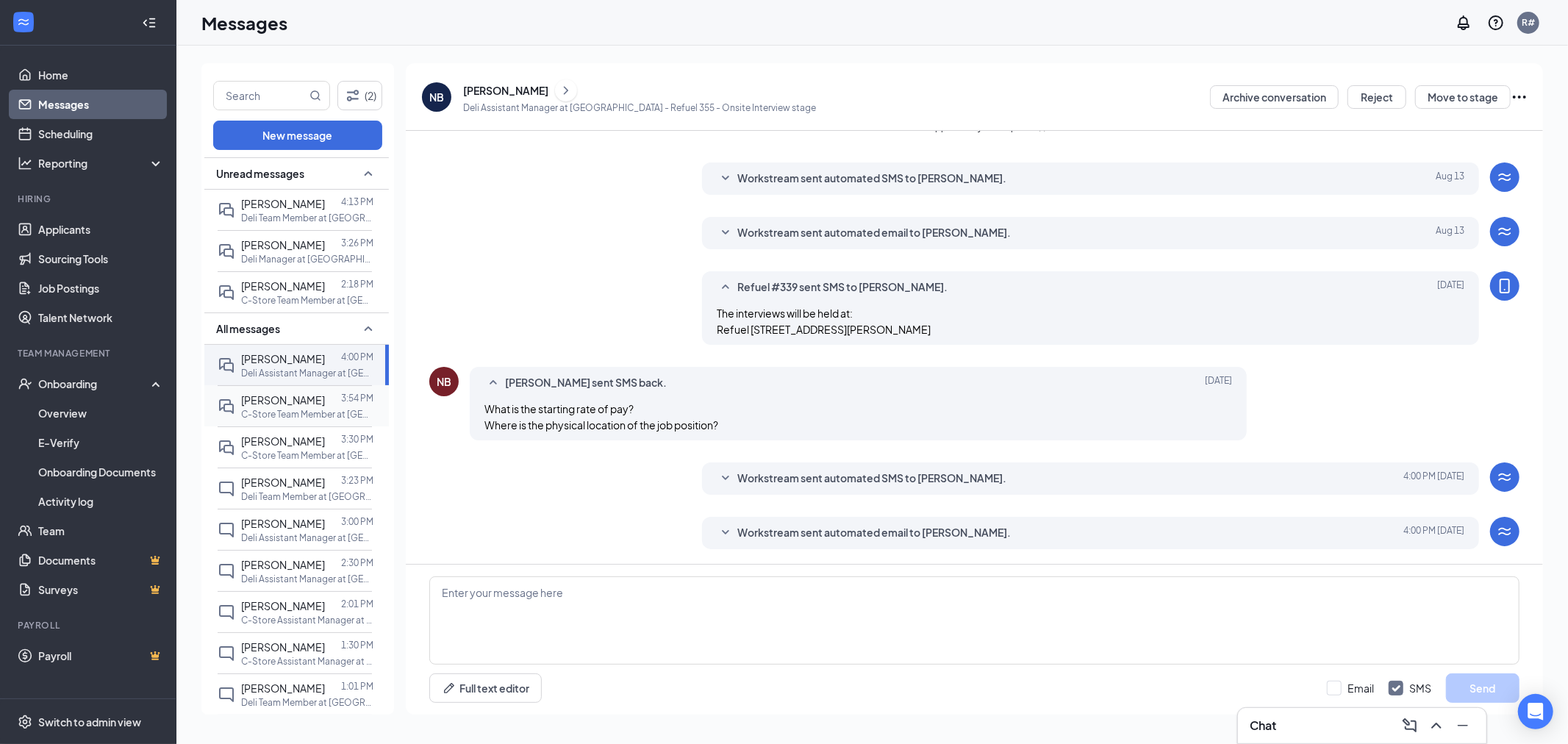
scroll to position [302, 0]
click at [723, 473] on icon "SmallChevronDown" at bounding box center [725, 479] width 18 height 18
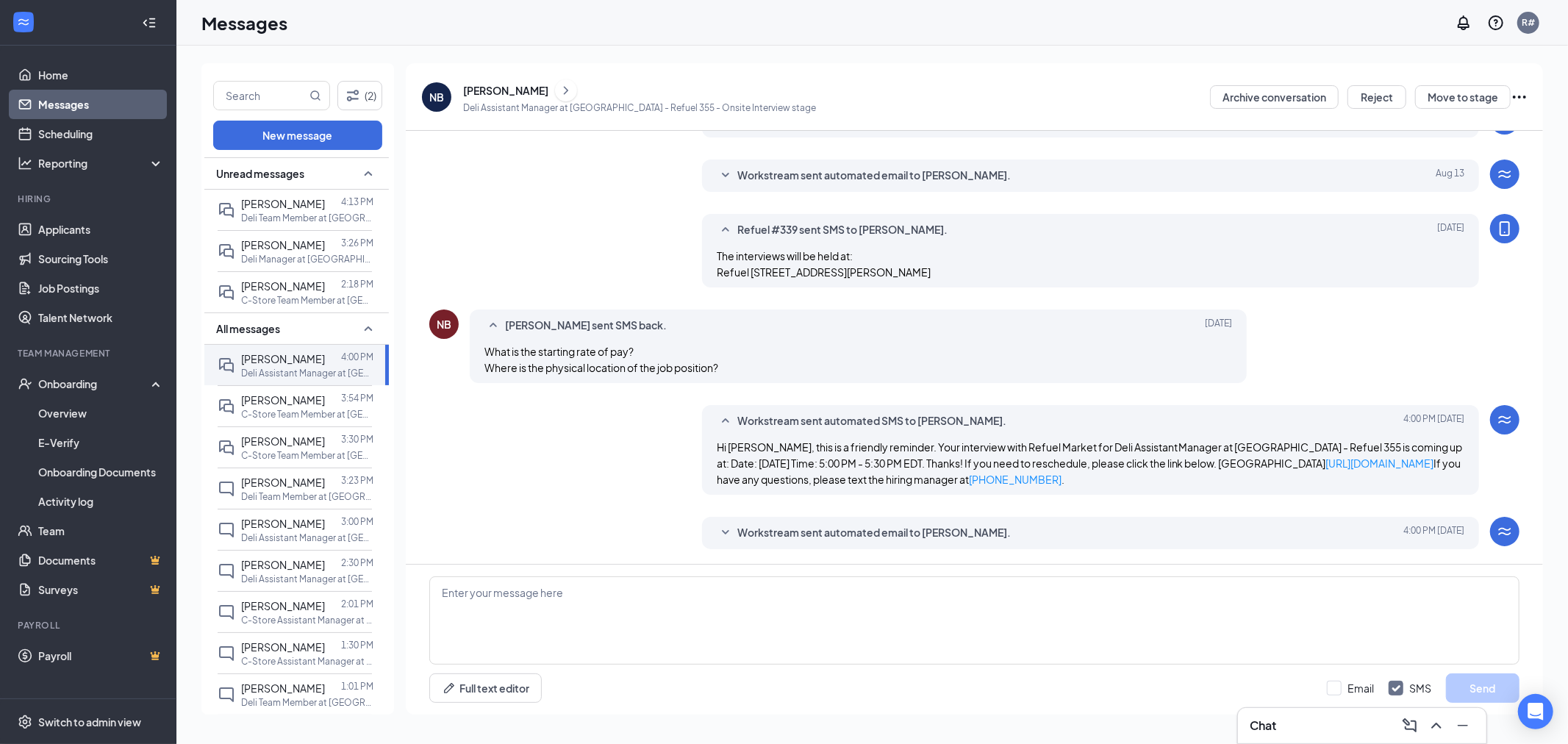
scroll to position [358, 0]
click at [612, 503] on div "Load earlier interactions (about 7 more) NB [PERSON_NAME] sent SMS back. [DATE]…" at bounding box center [975, 183] width 1090 height 760
click at [717, 533] on icon "SmallChevronDown" at bounding box center [725, 533] width 18 height 18
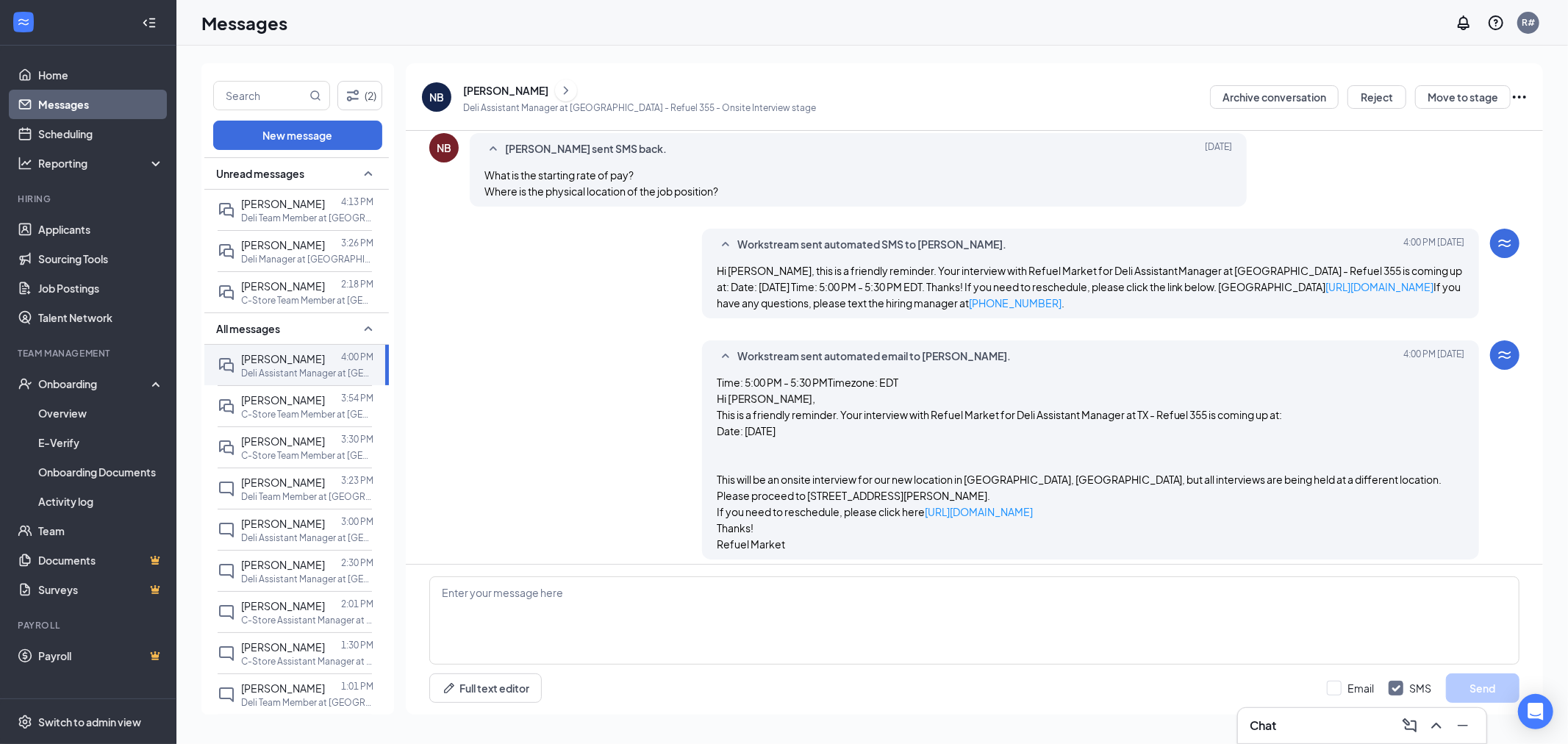
scroll to position [545, 0]
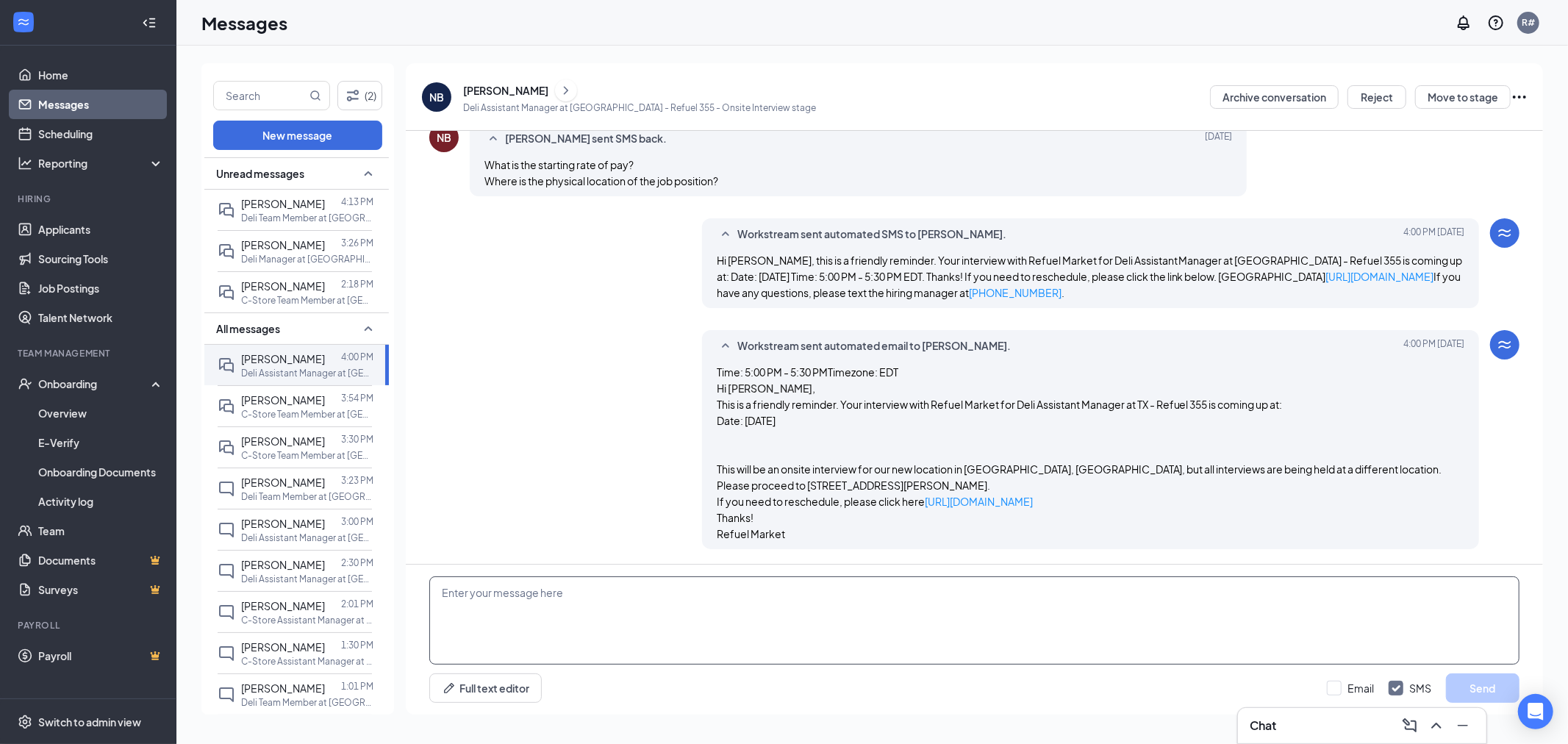
click at [539, 606] on textarea at bounding box center [975, 621] width 1090 height 88
click at [724, 594] on textarea "The location for the position will be the [GEOGRAPHIC_DATA] location at the cro…" at bounding box center [975, 621] width 1090 height 88
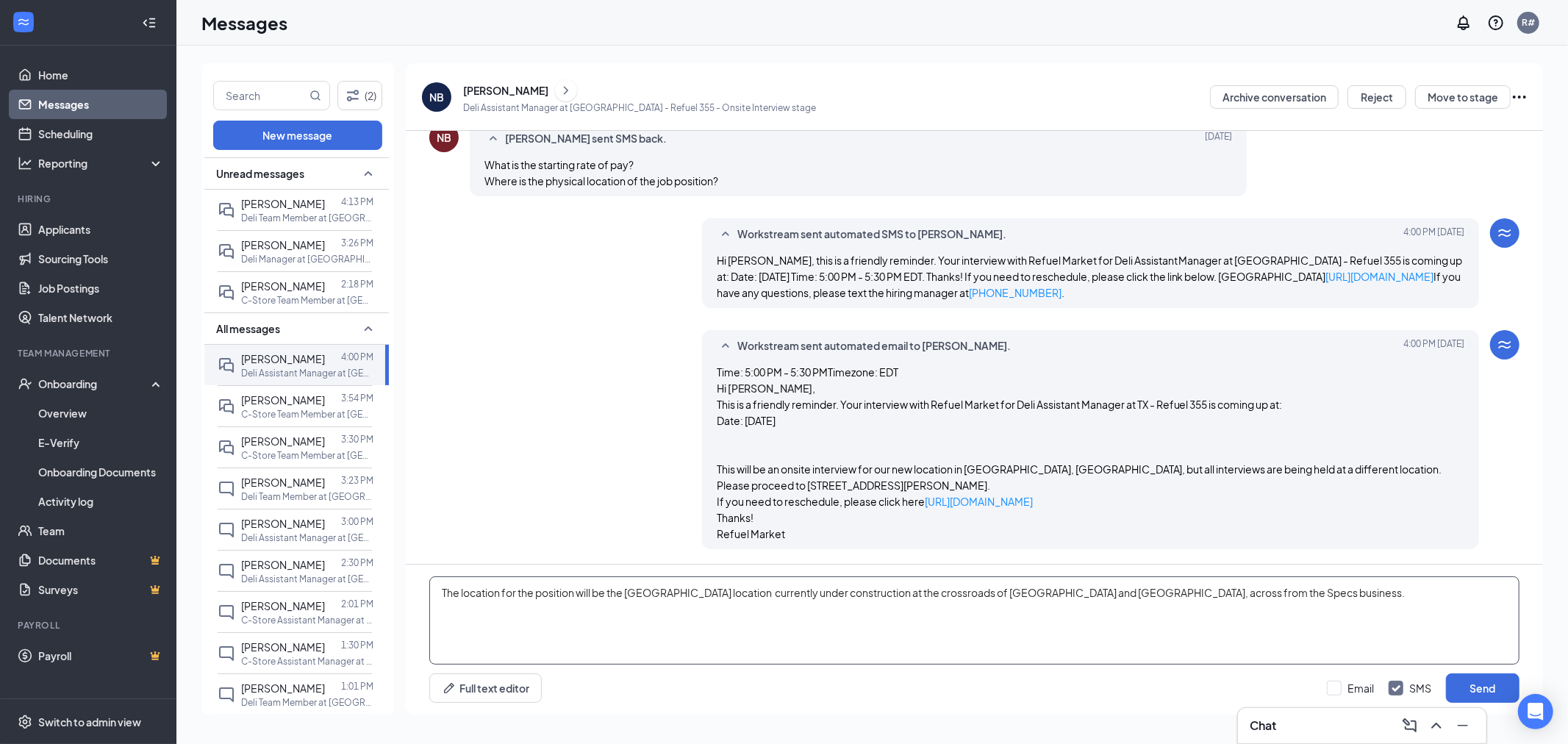
click at [1250, 595] on textarea "The location for the position will be the [GEOGRAPHIC_DATA] location currently …" at bounding box center [975, 621] width 1090 height 88
type textarea "The location for the position will be the [GEOGRAPHIC_DATA] location currently …"
click at [1478, 687] on button "Send" at bounding box center [1483, 688] width 74 height 30
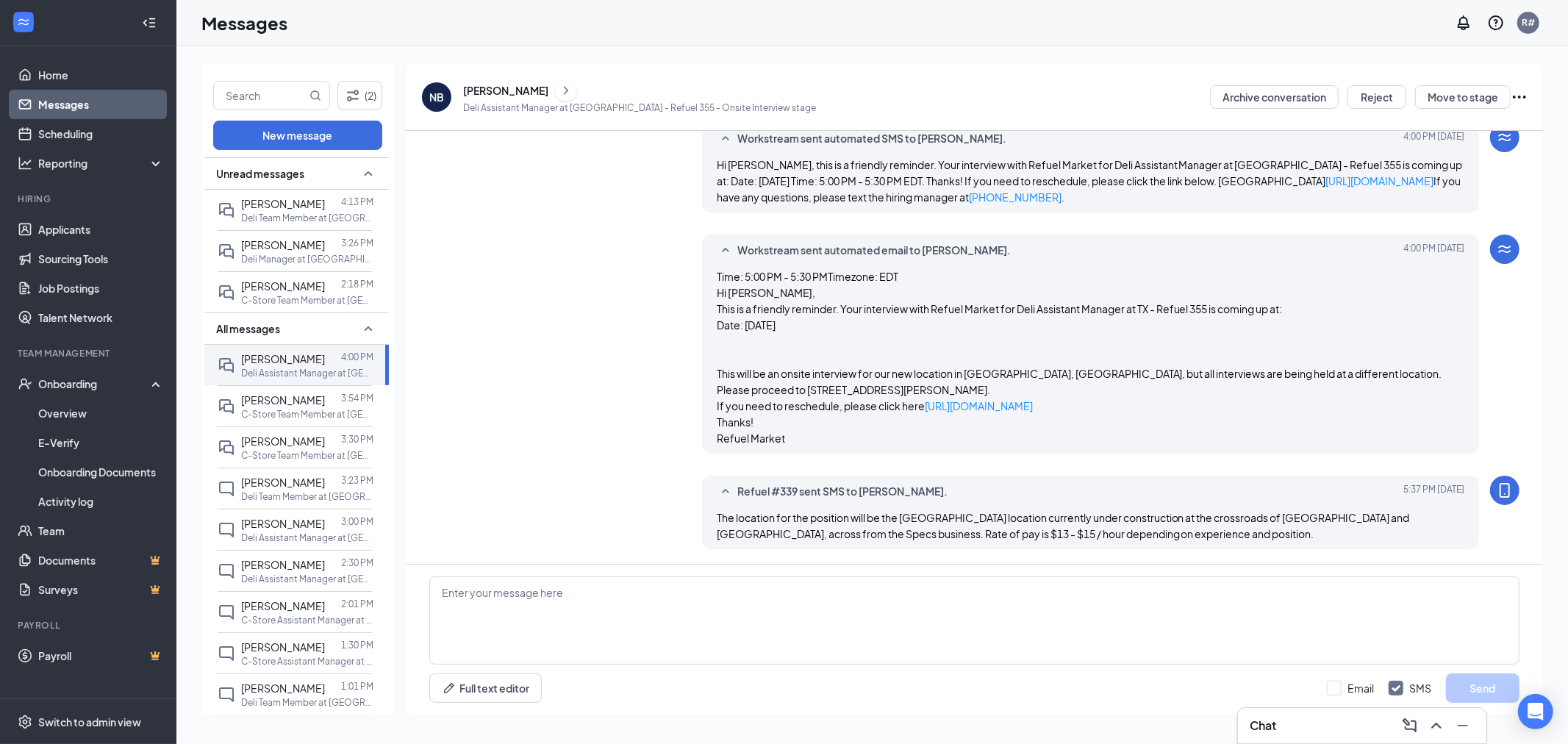
scroll to position [641, 0]
click at [285, 407] on span "[PERSON_NAME]" at bounding box center [282, 400] width 84 height 14
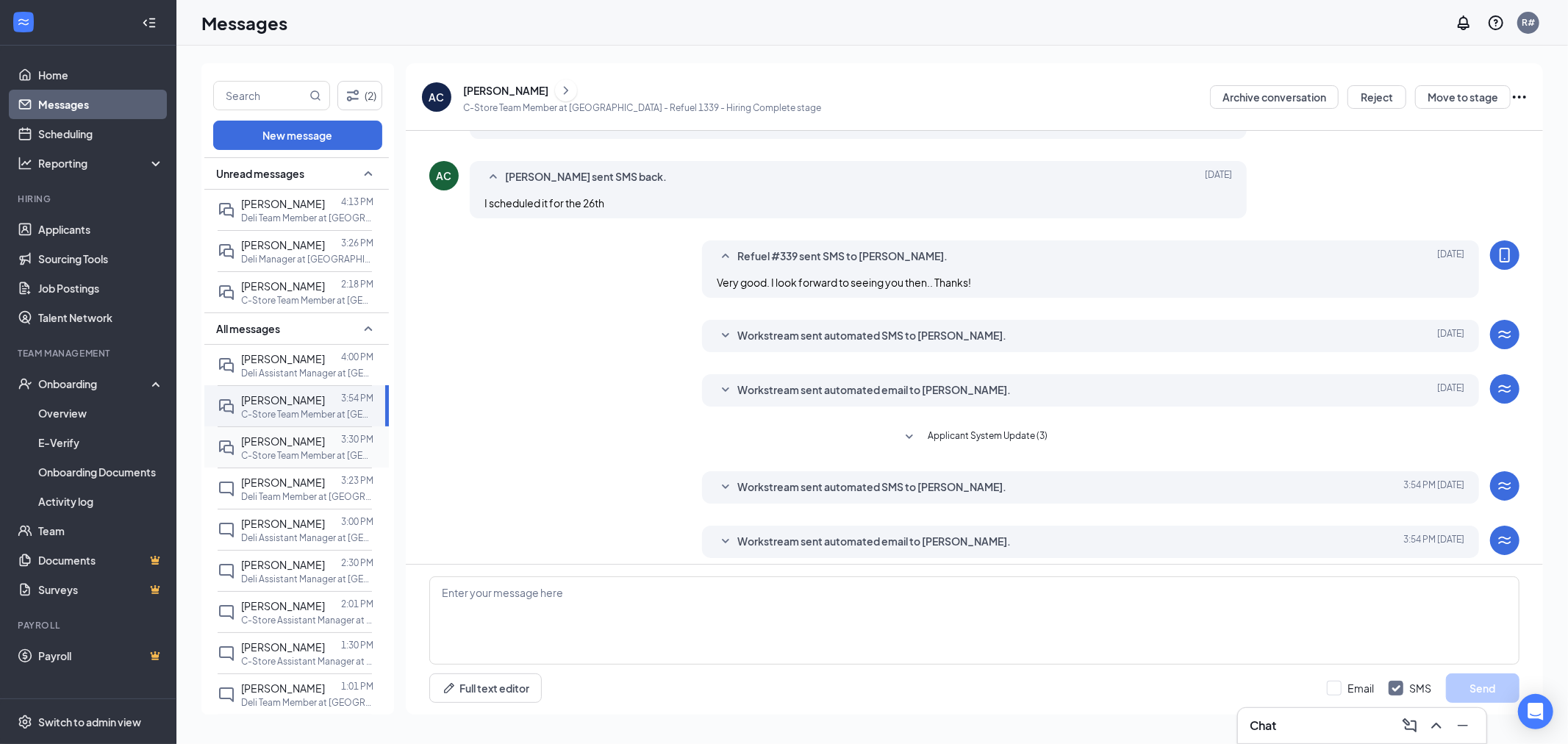
scroll to position [112, 0]
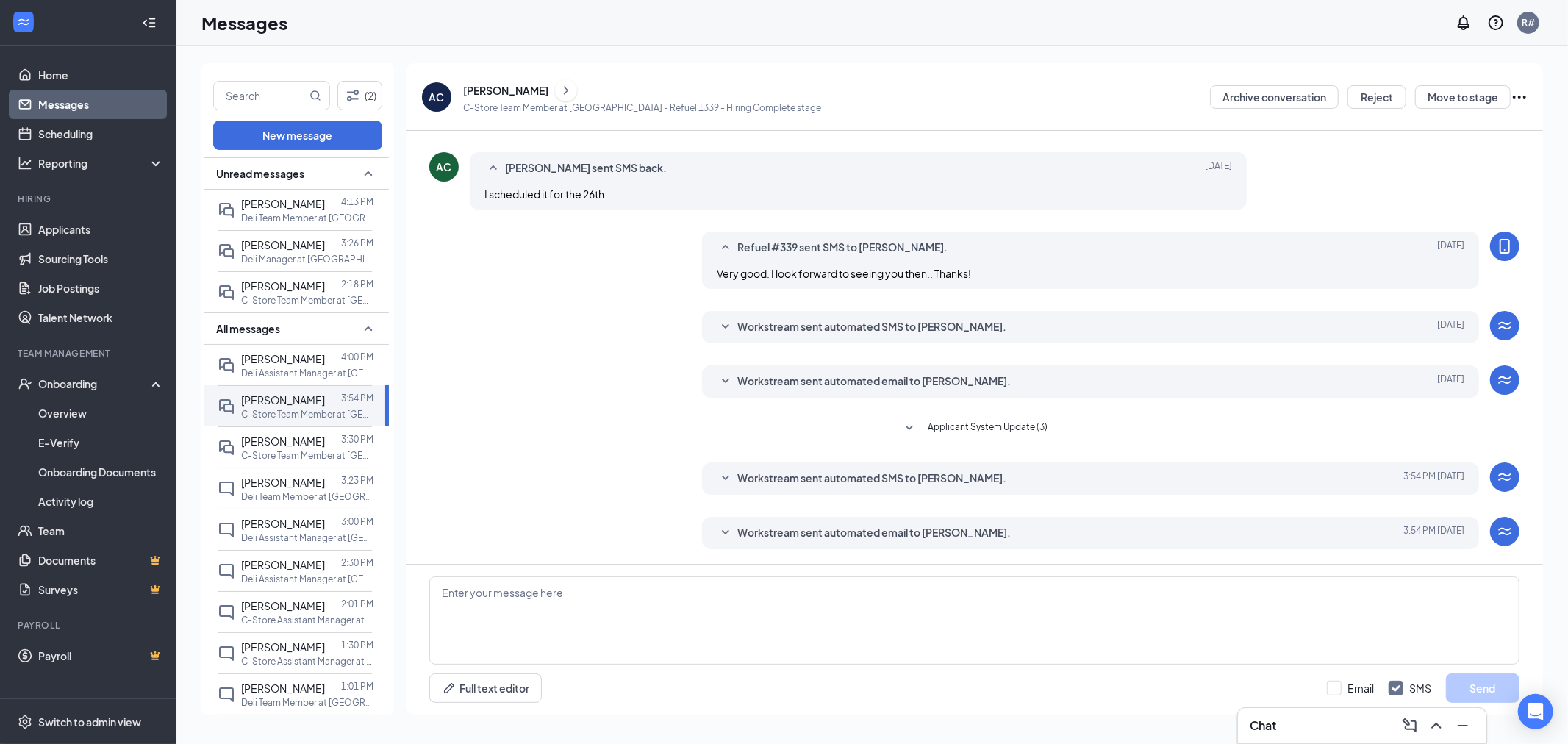
click at [739, 482] on span "Workstream sent automated SMS to [PERSON_NAME]." at bounding box center [871, 479] width 269 height 18
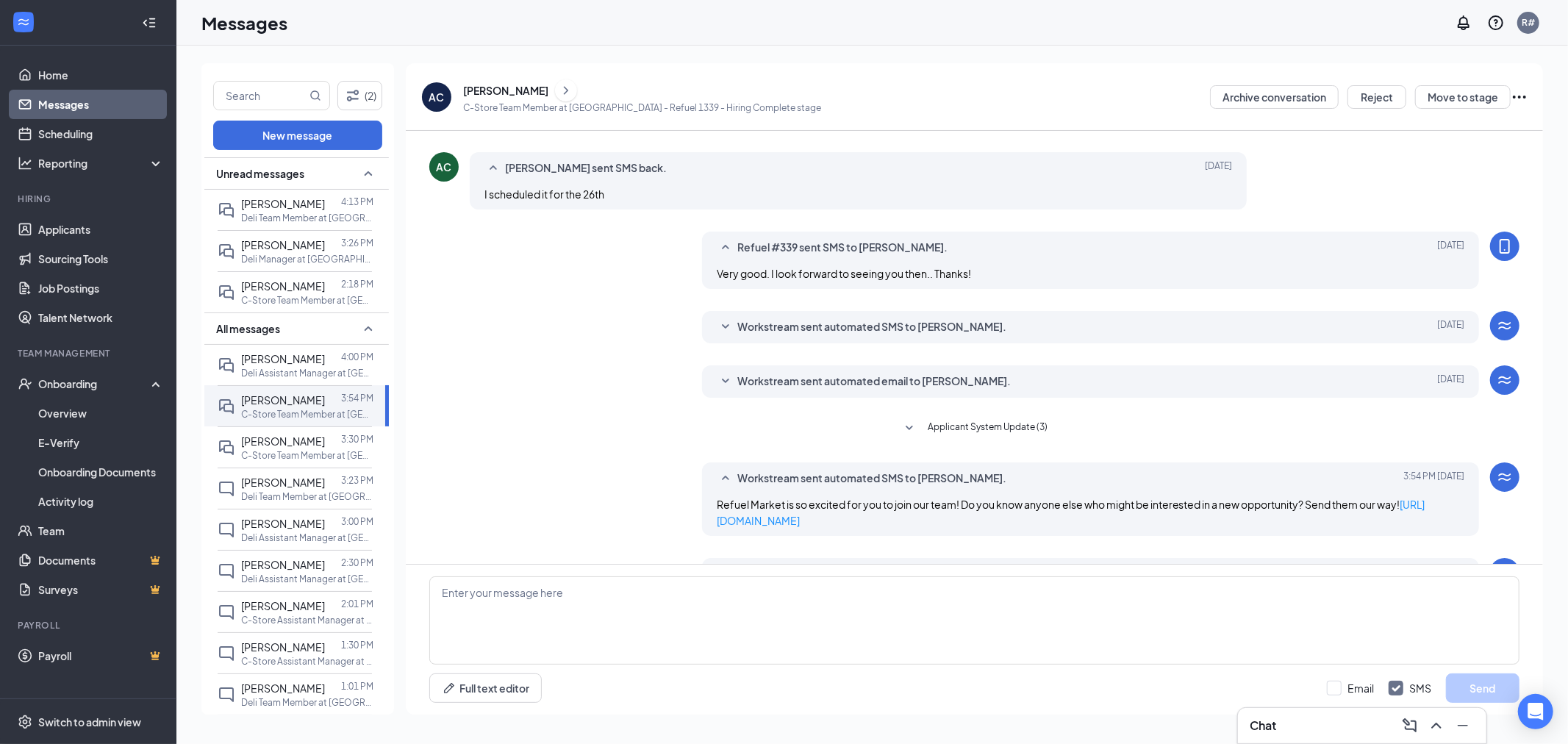
scroll to position [153, 0]
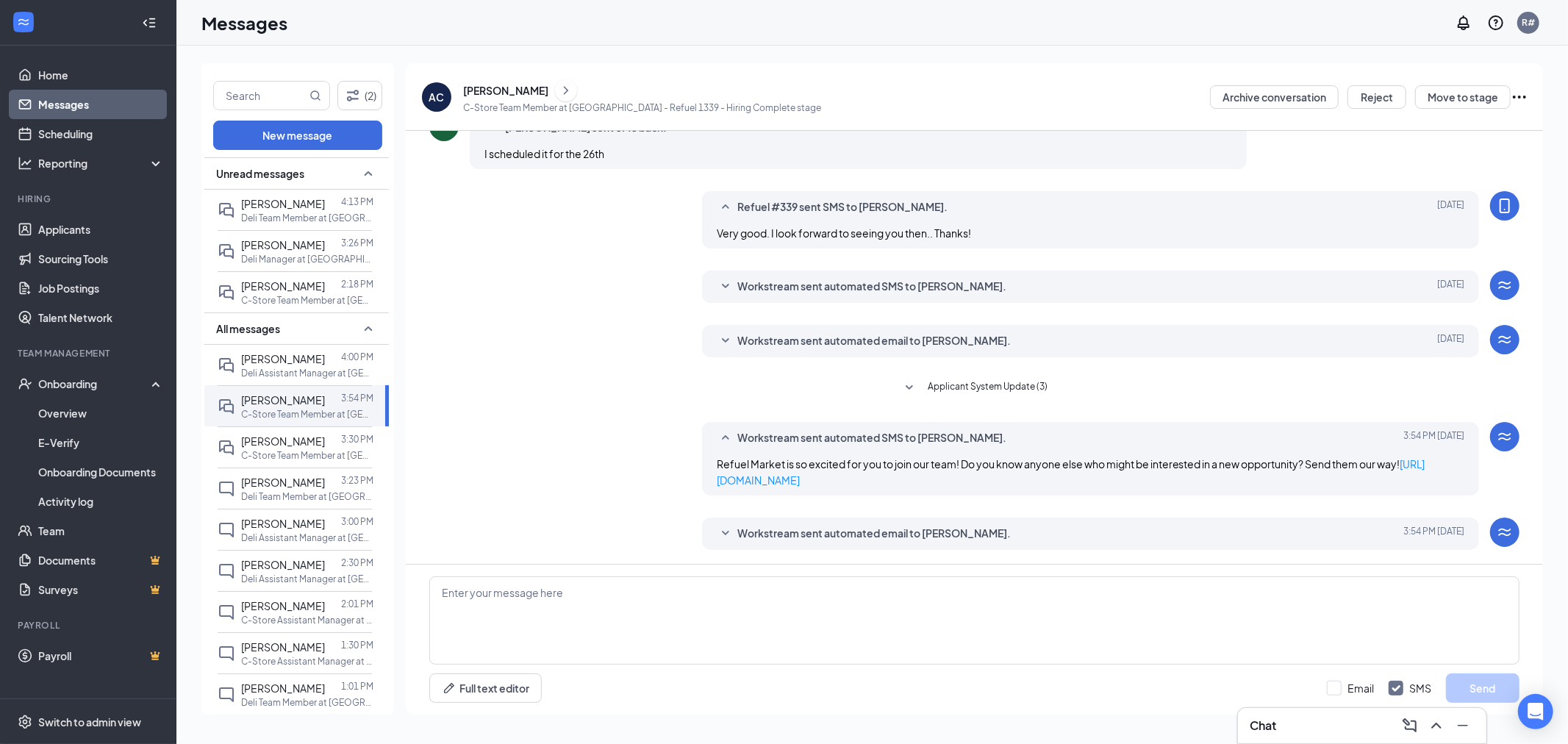
click at [737, 529] on span "Workstream sent automated email to [PERSON_NAME]." at bounding box center [874, 533] width 274 height 18
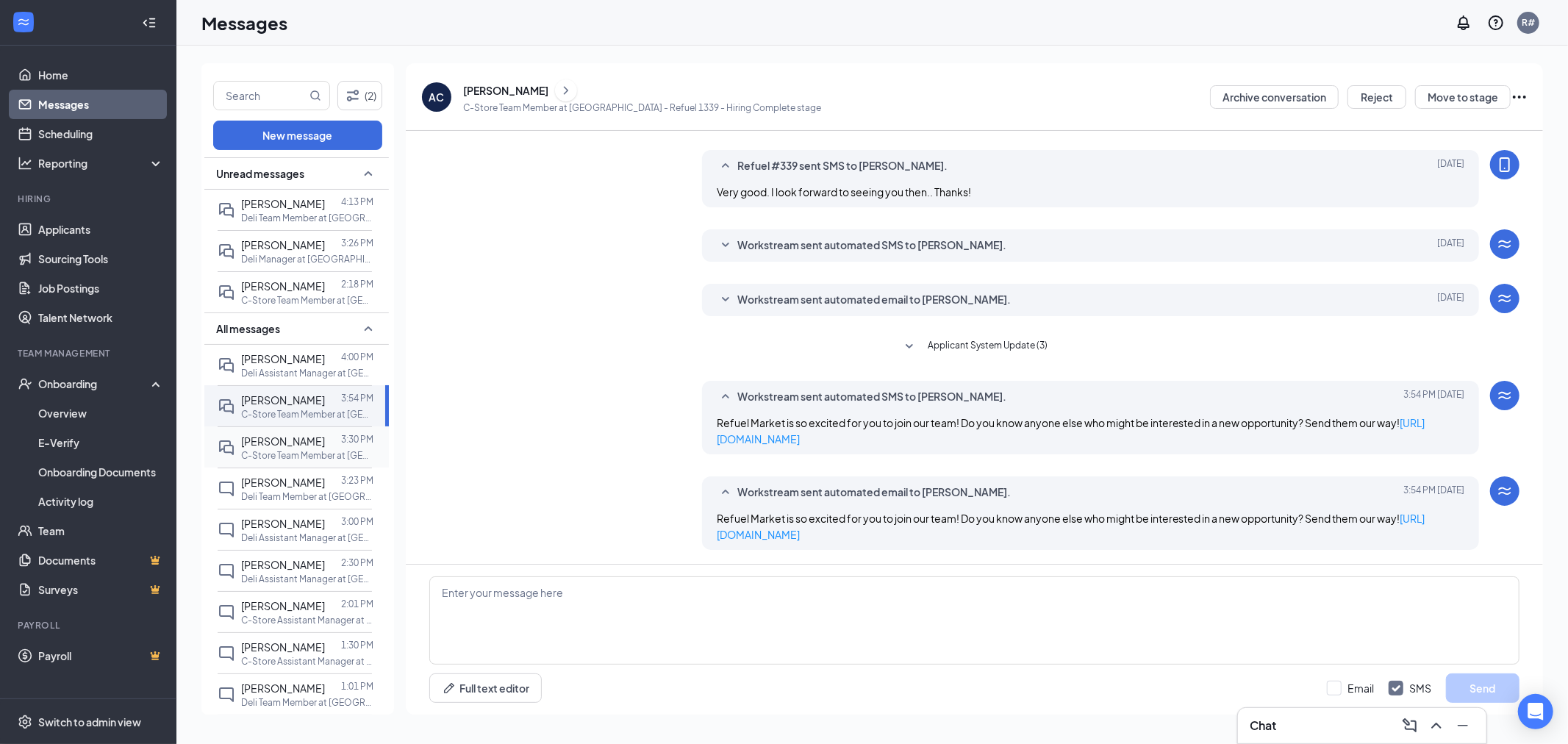
click at [255, 448] on span "[PERSON_NAME]" at bounding box center [282, 441] width 84 height 14
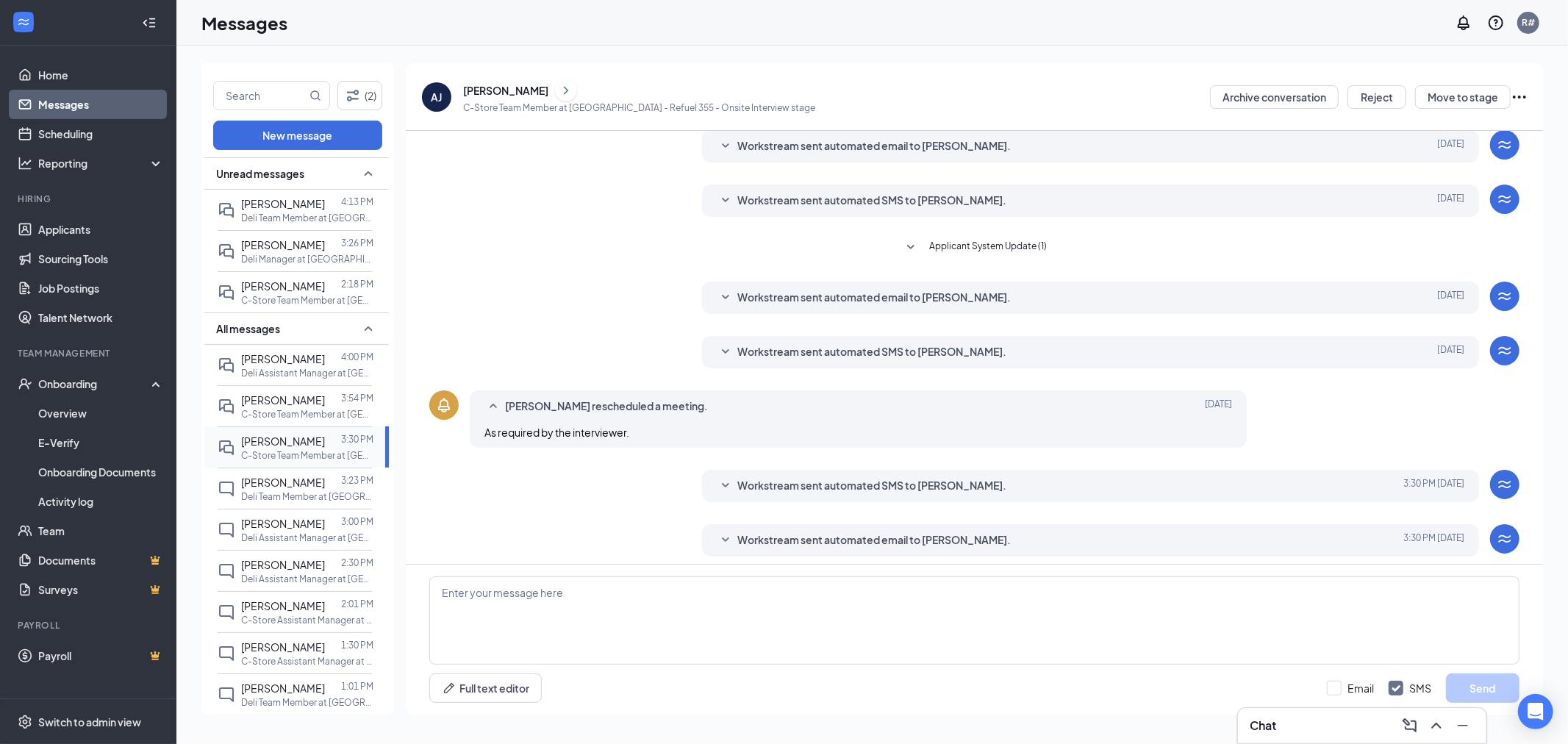
scroll to position [105, 0]
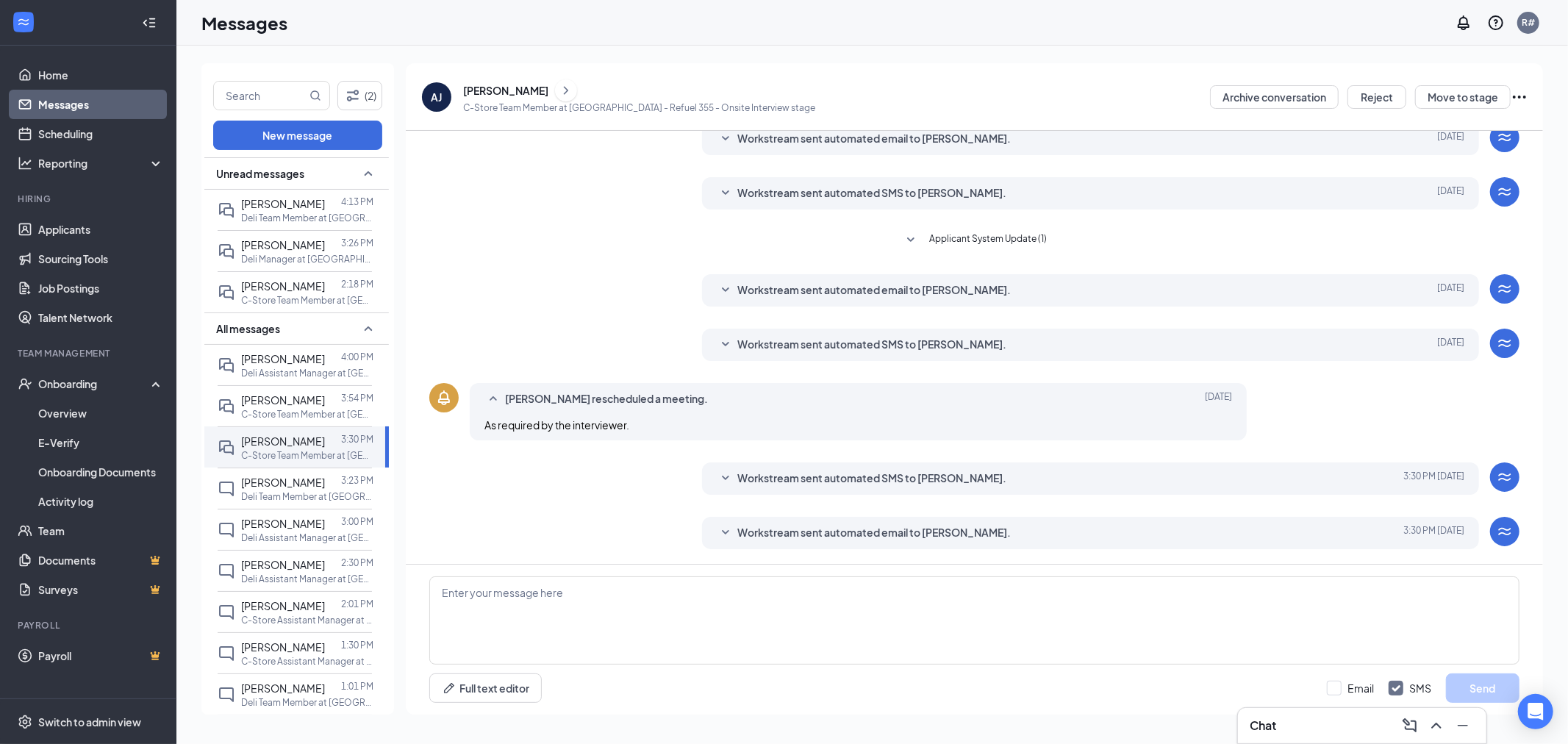
click at [737, 479] on span "Workstream sent automated SMS to [PERSON_NAME]." at bounding box center [871, 479] width 269 height 18
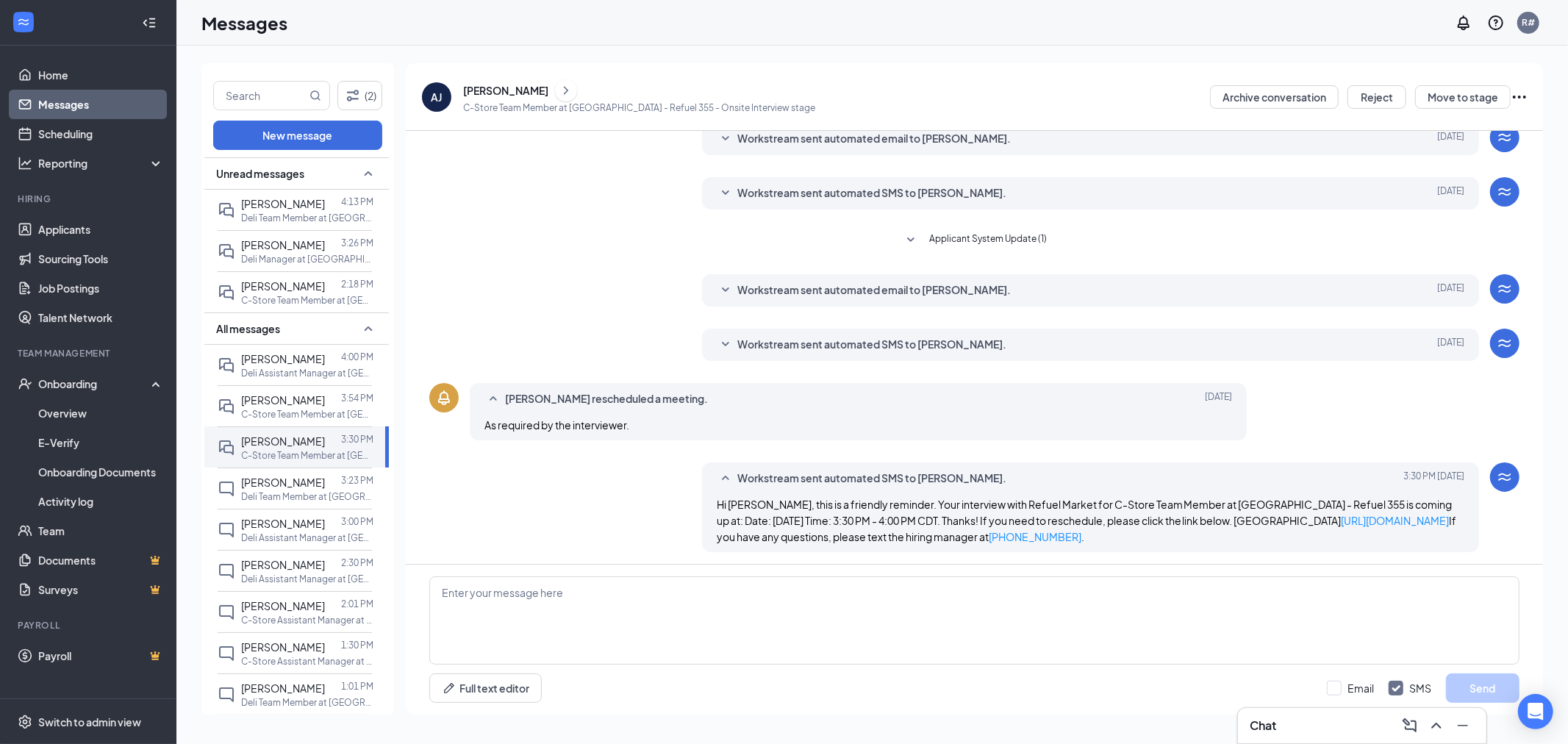
scroll to position [162, 0]
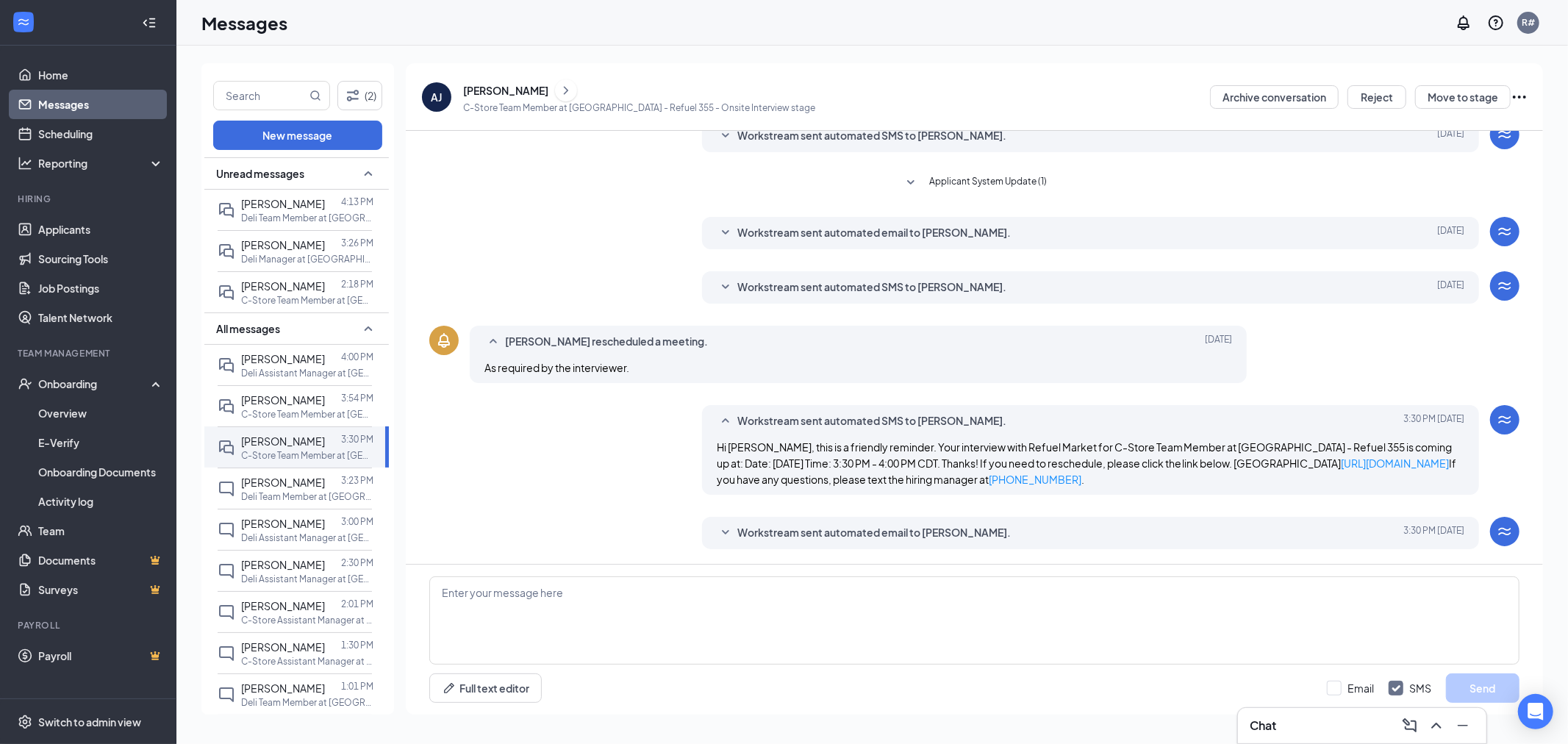
click at [738, 525] on span "Workstream sent automated email to [PERSON_NAME]." at bounding box center [874, 533] width 274 height 18
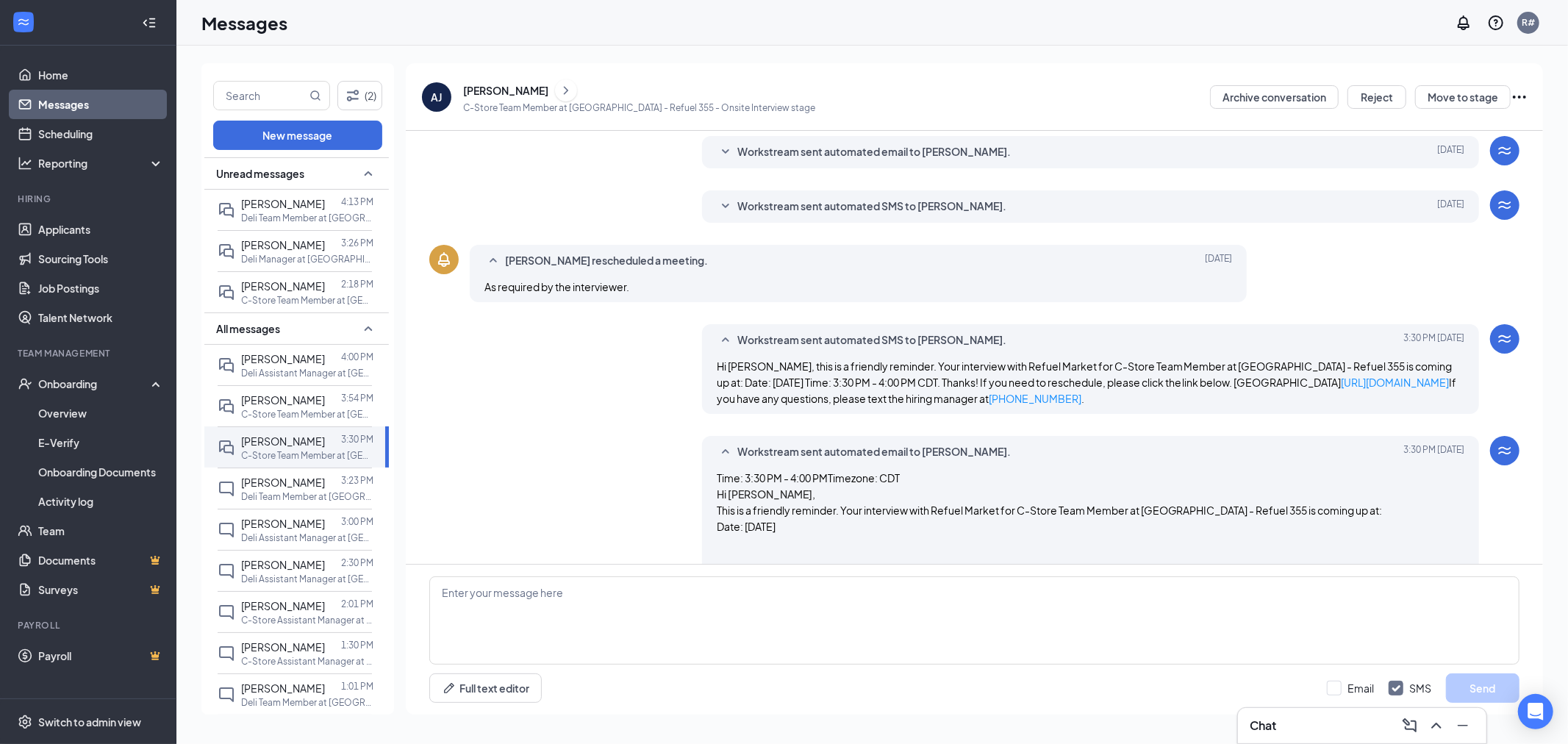
scroll to position [348, 0]
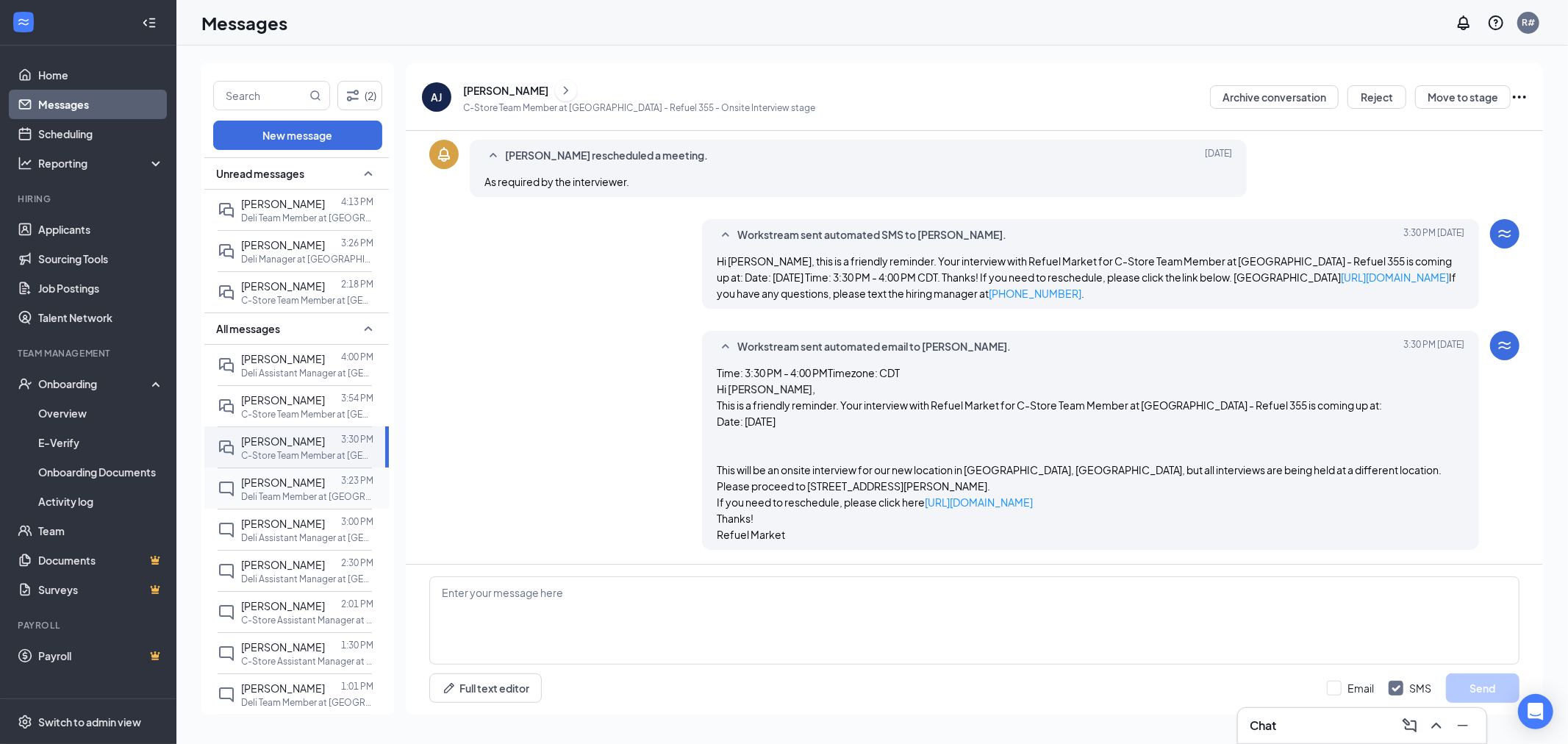
click at [280, 490] on div "[PERSON_NAME]" at bounding box center [282, 482] width 84 height 16
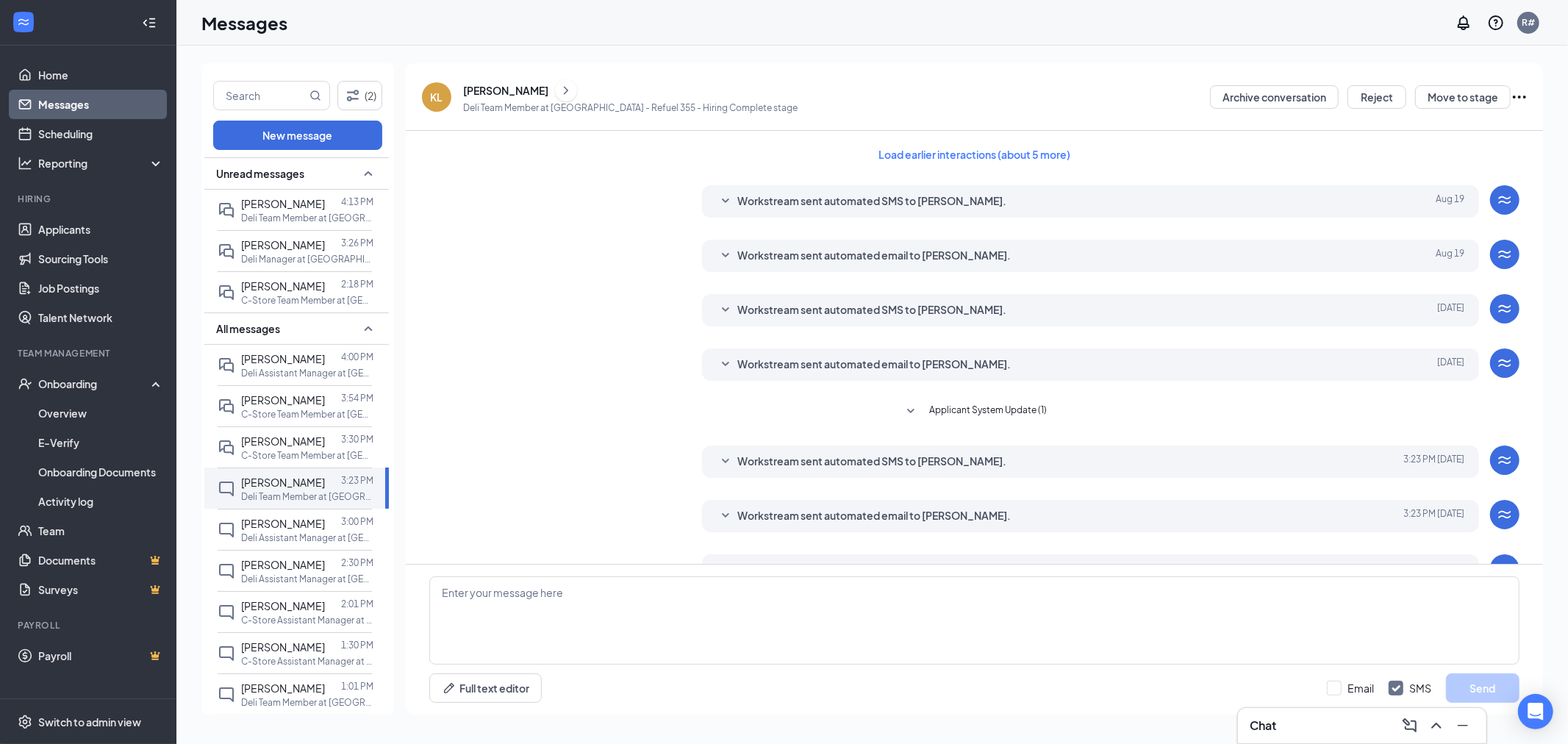
scroll to position [134, 0]
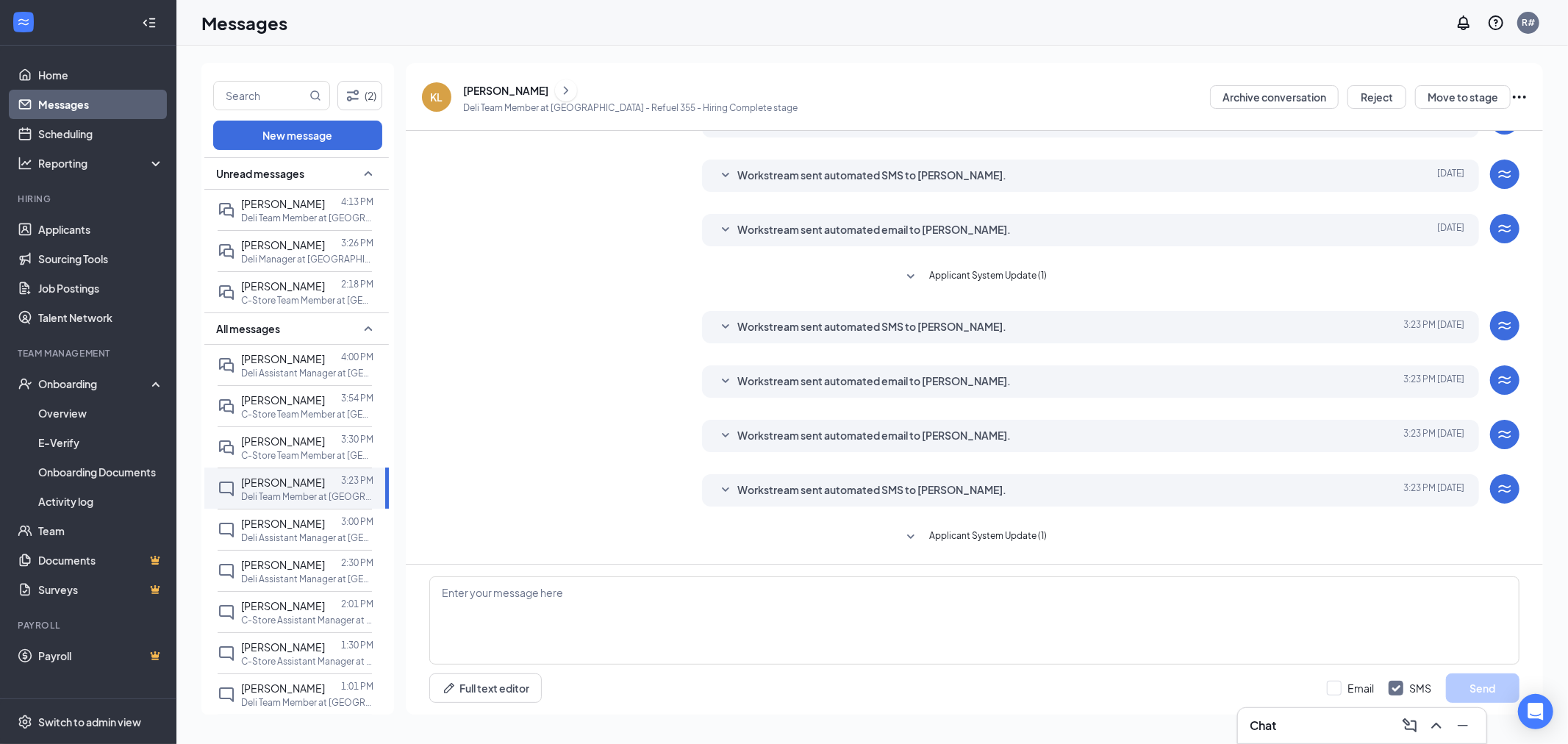
click at [729, 320] on icon "SmallChevronDown" at bounding box center [725, 327] width 18 height 18
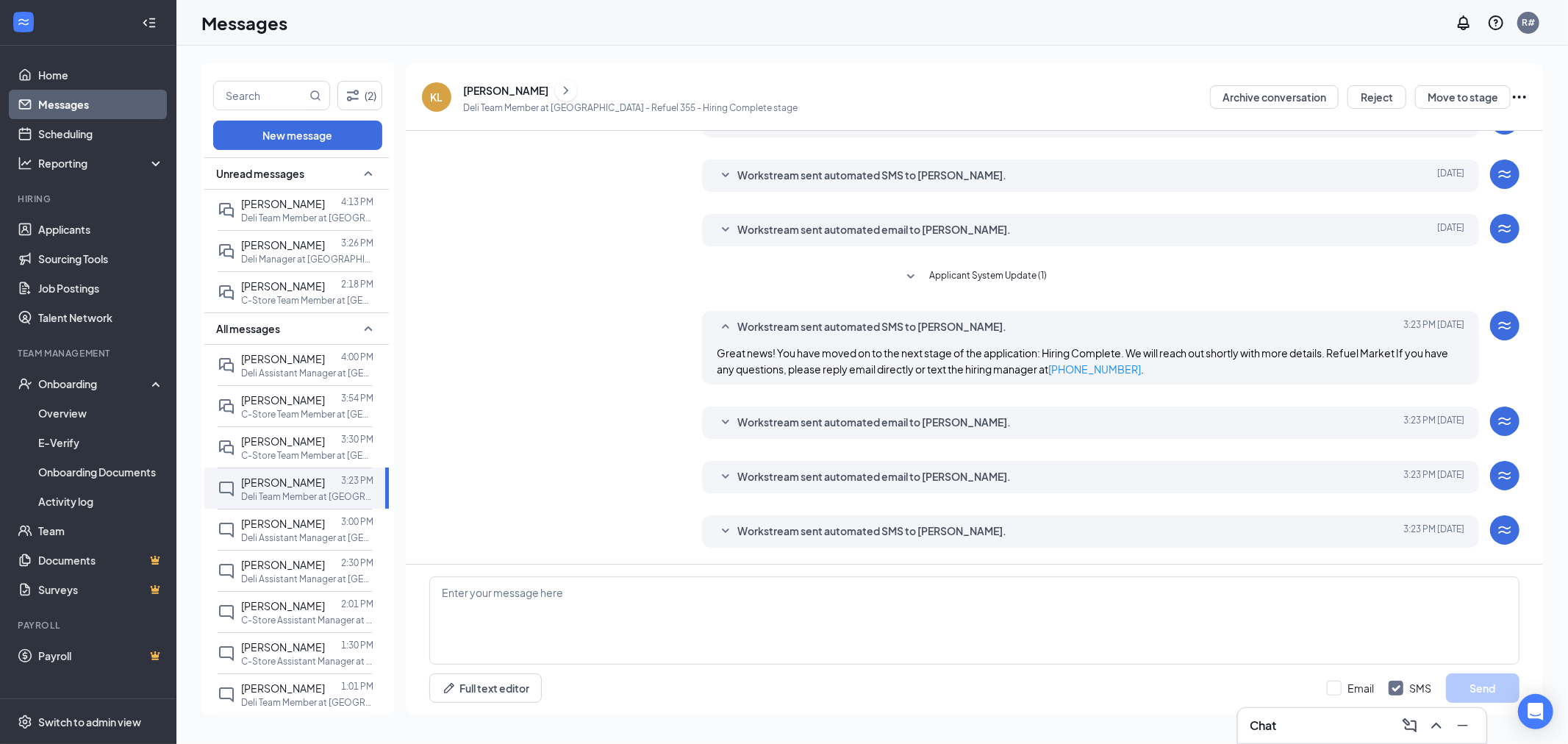
click at [725, 421] on icon "SmallChevronDown" at bounding box center [725, 423] width 18 height 18
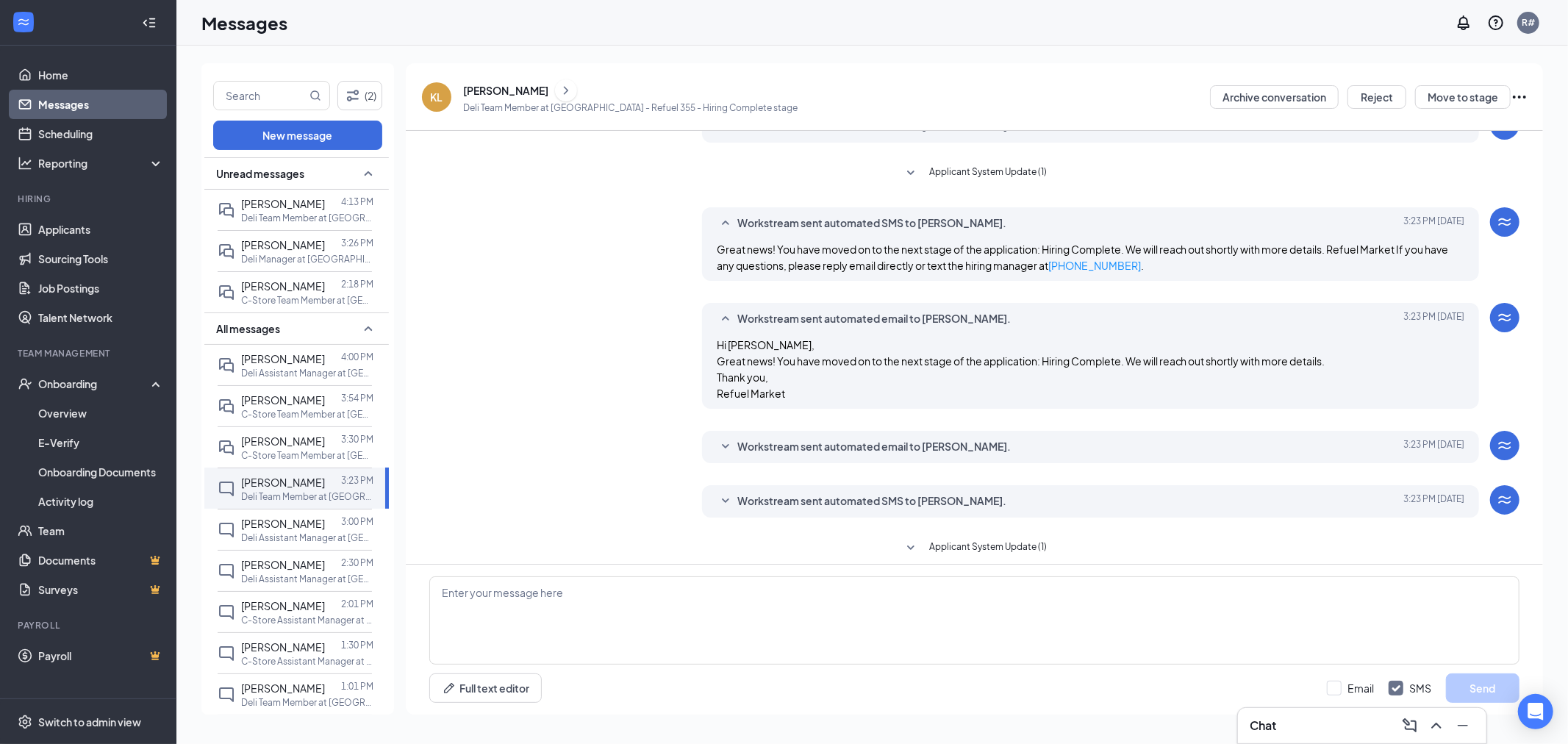
scroll to position [249, 0]
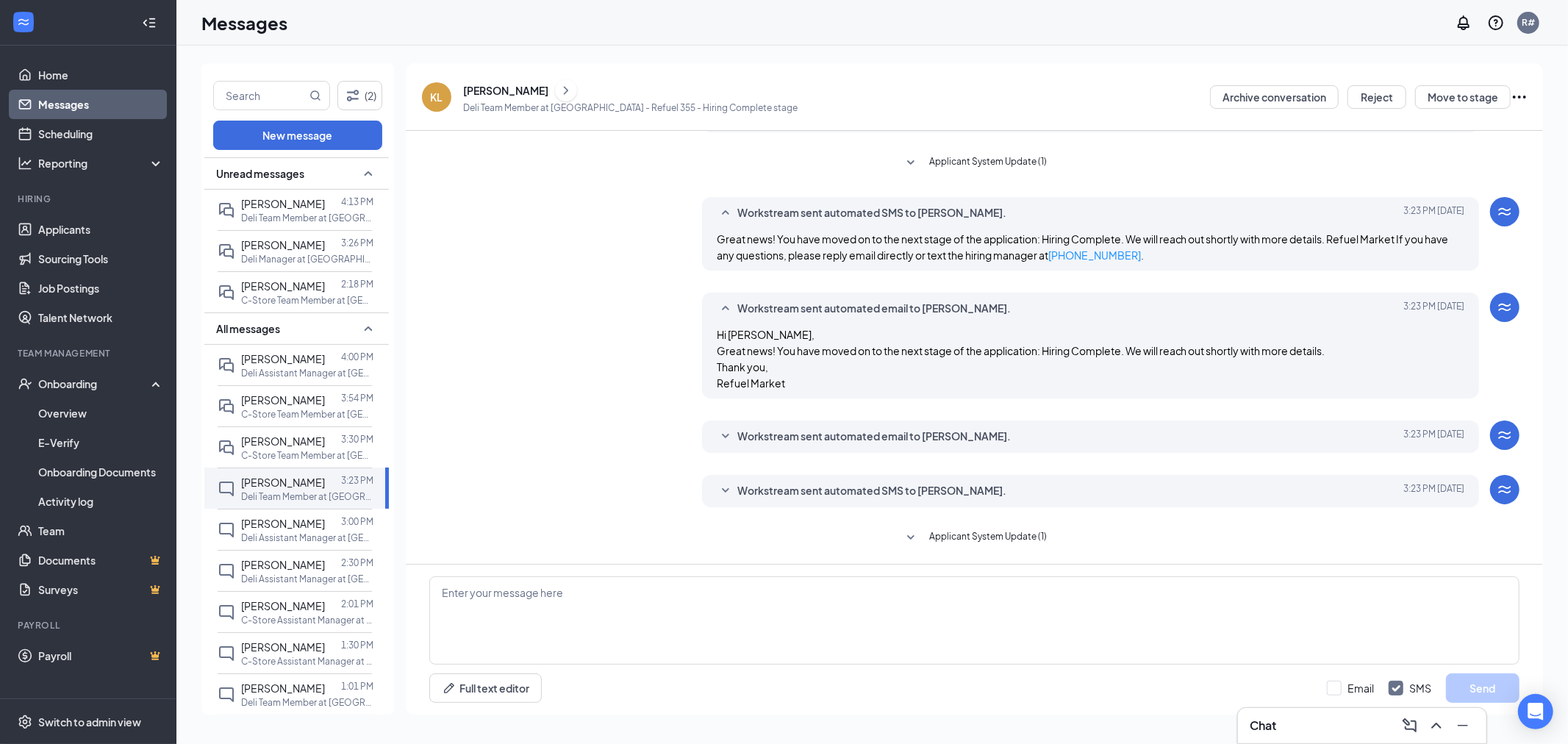
click at [723, 435] on icon "SmallChevronDown" at bounding box center [725, 436] width 18 height 18
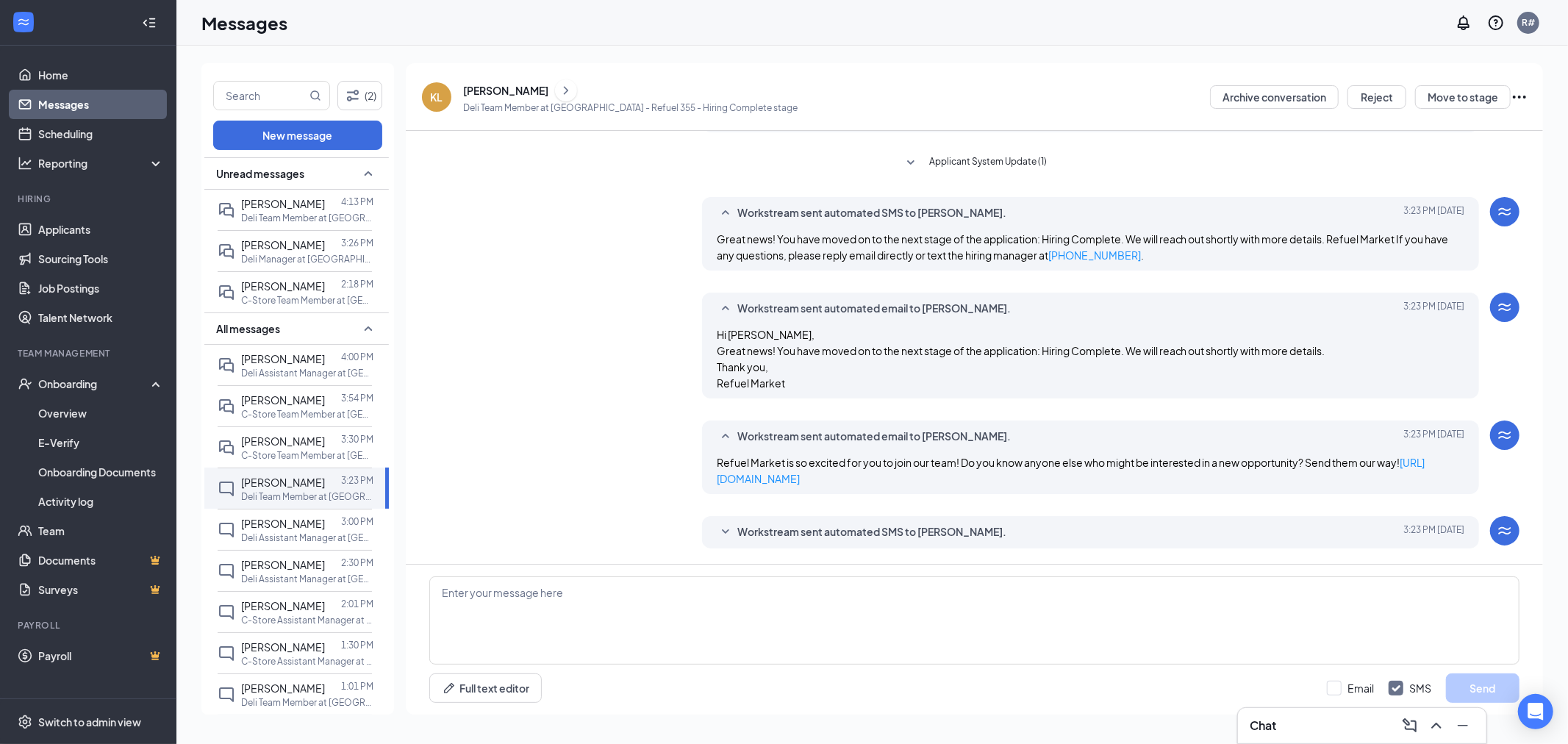
scroll to position [290, 0]
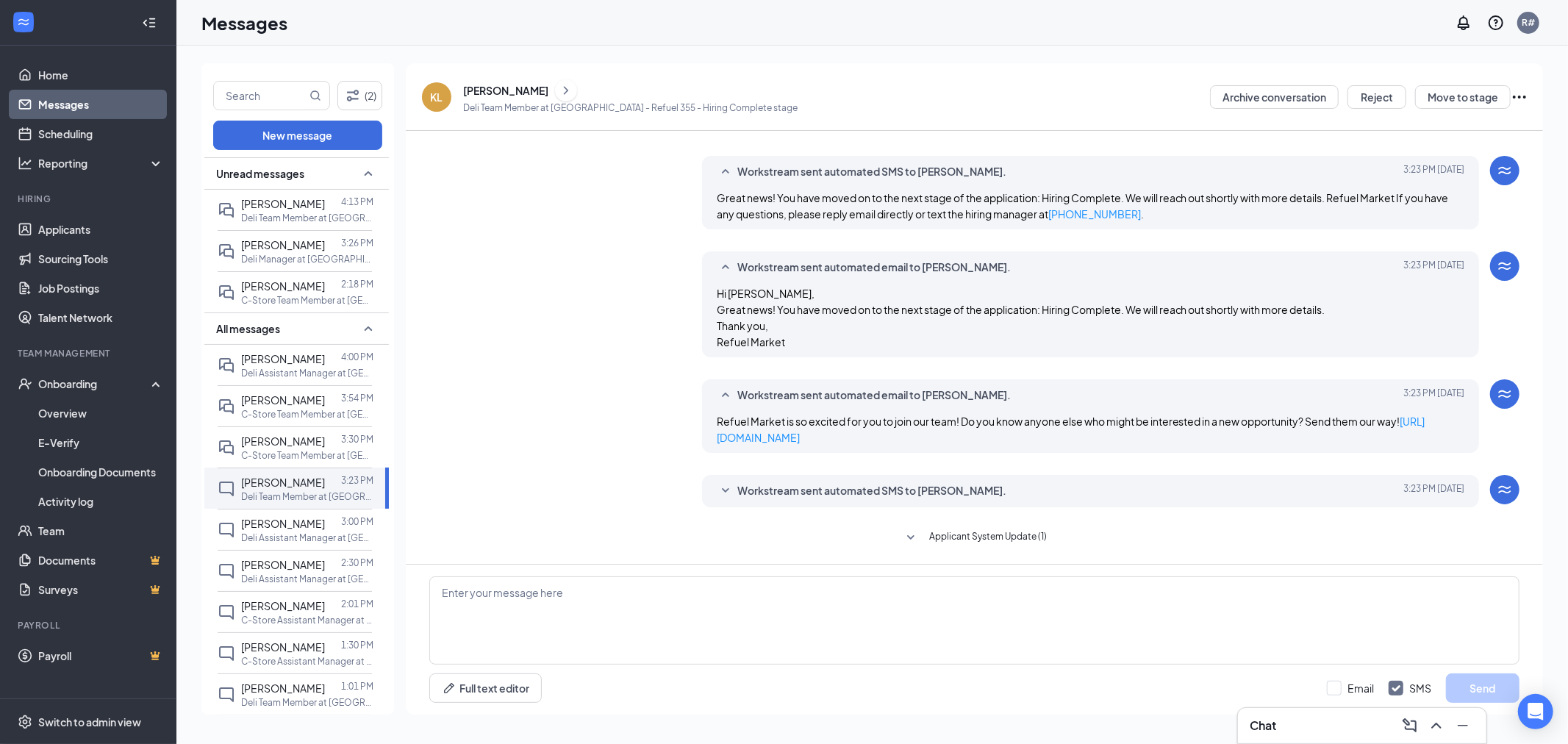
click at [737, 486] on span "Workstream sent automated SMS to [PERSON_NAME]." at bounding box center [871, 490] width 269 height 18
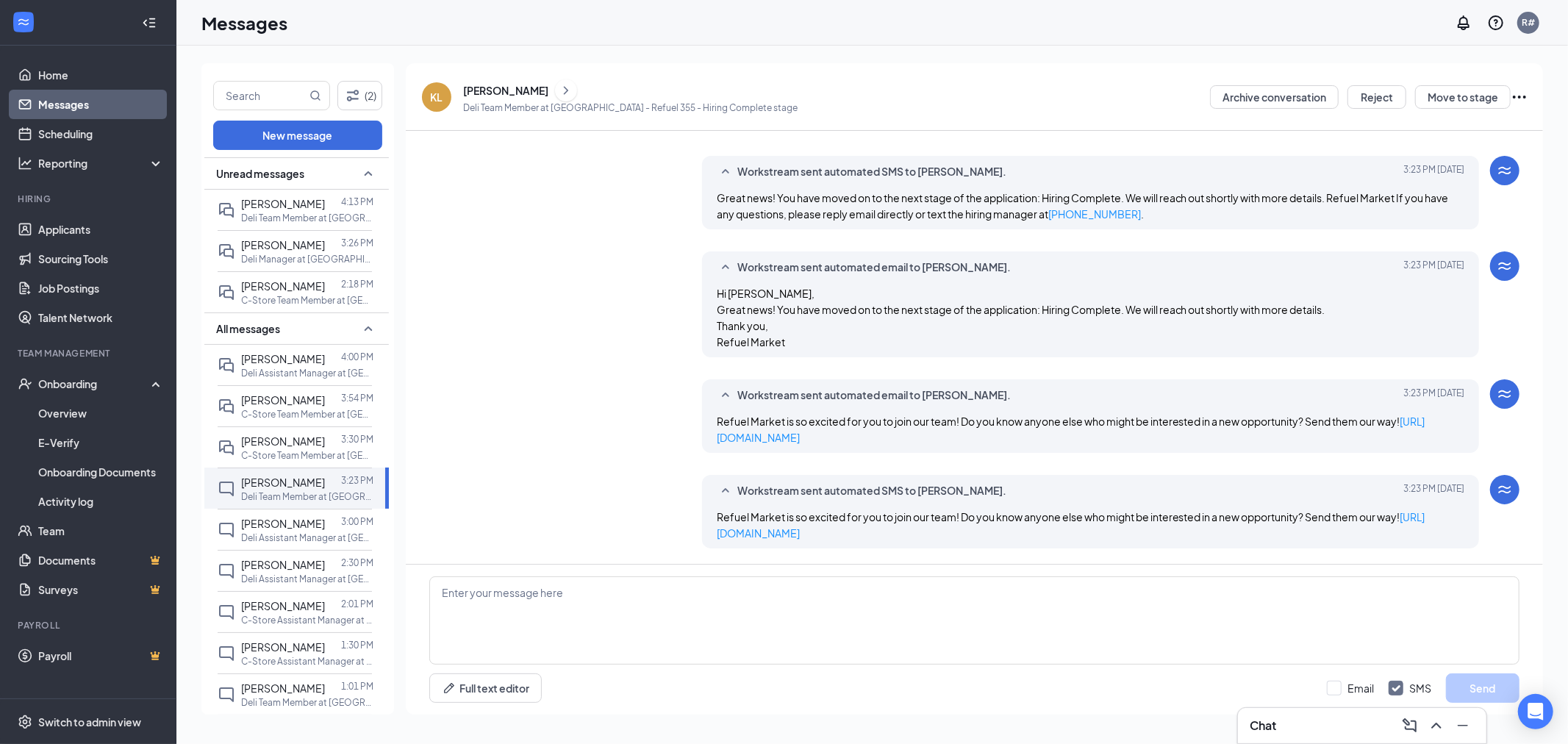
scroll to position [331, 0]
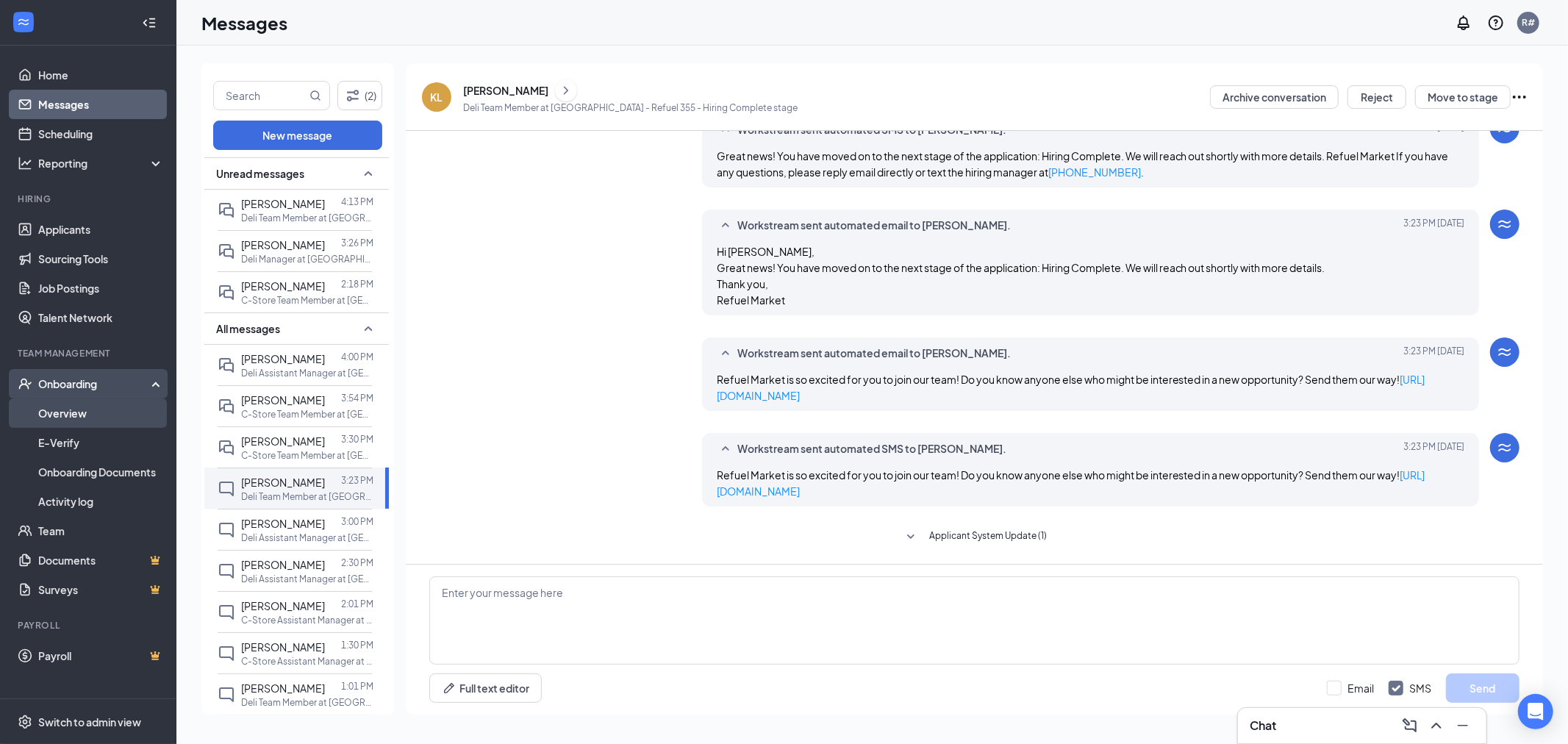
drag, startPoint x: 49, startPoint y: 415, endPoint x: 67, endPoint y: 415, distance: 18.0
click at [49, 415] on link "Overview" at bounding box center [101, 413] width 126 height 30
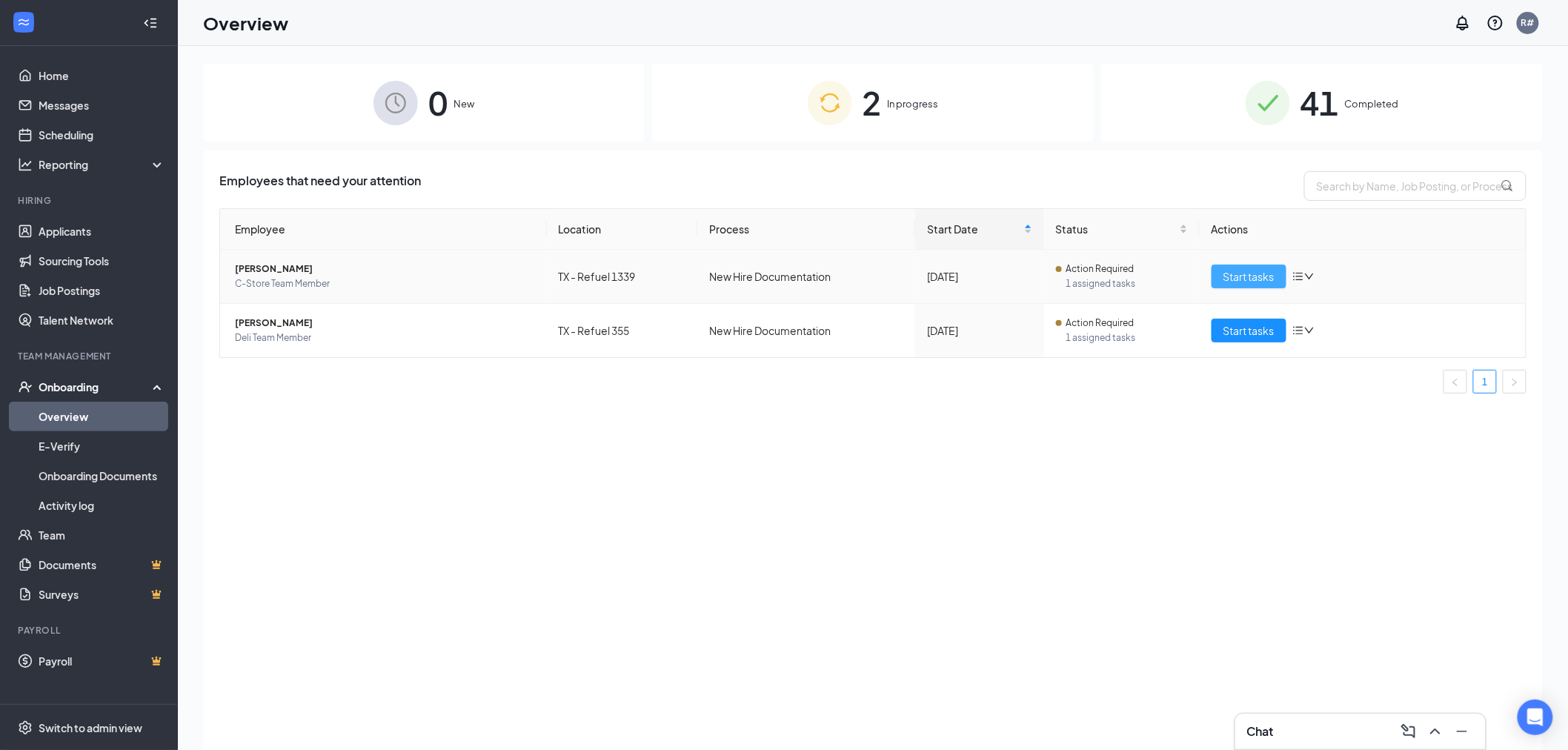
click at [1256, 280] on span "Start tasks" at bounding box center [1249, 276] width 51 height 16
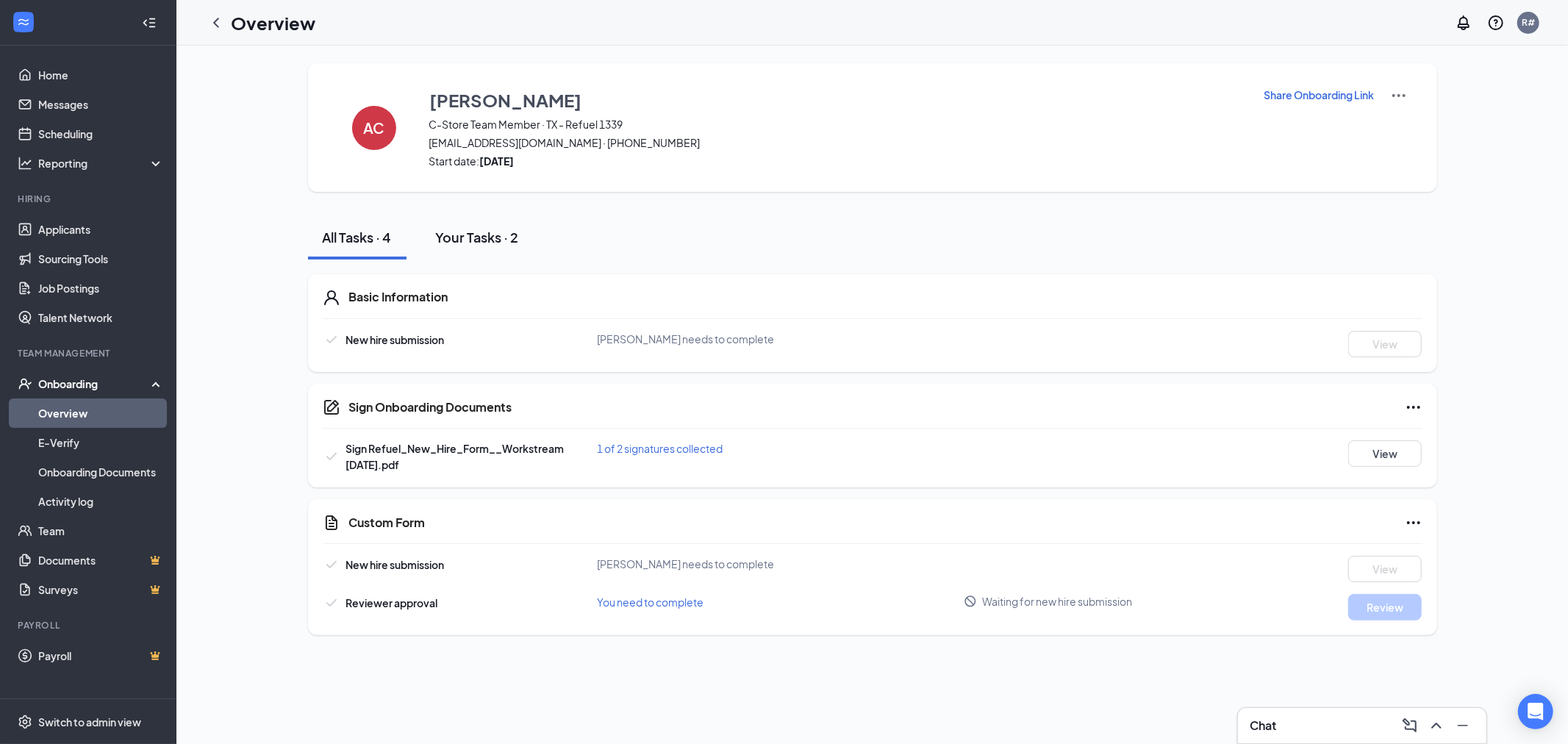
click at [479, 238] on div "Your Tasks · 2" at bounding box center [478, 238] width 83 height 19
